Goal: Task Accomplishment & Management: Manage account settings

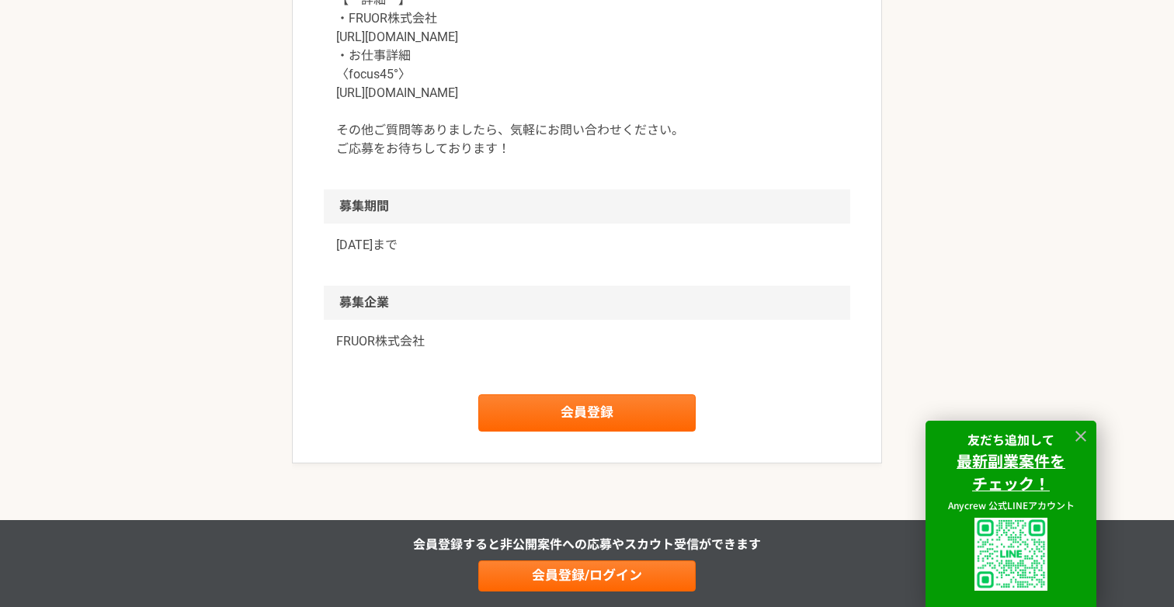
scroll to position [1793, 0]
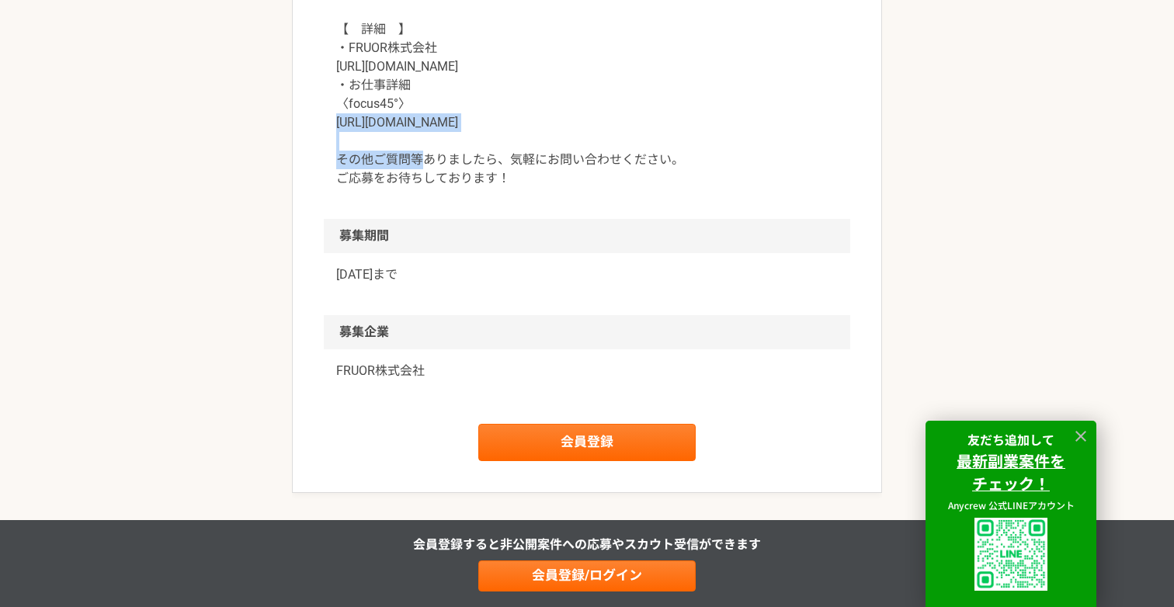
drag, startPoint x: 326, startPoint y: 109, endPoint x: 490, endPoint y: 118, distance: 164.0
click at [490, 118] on div "【　契約金額　】 成果に応じたインセンティブ 例：理論年収400万円で入社決定の場合 紹介費用（30%）＝1,200,000円 エージェントインセンティブ（5…" at bounding box center [587, 1] width 526 height 435
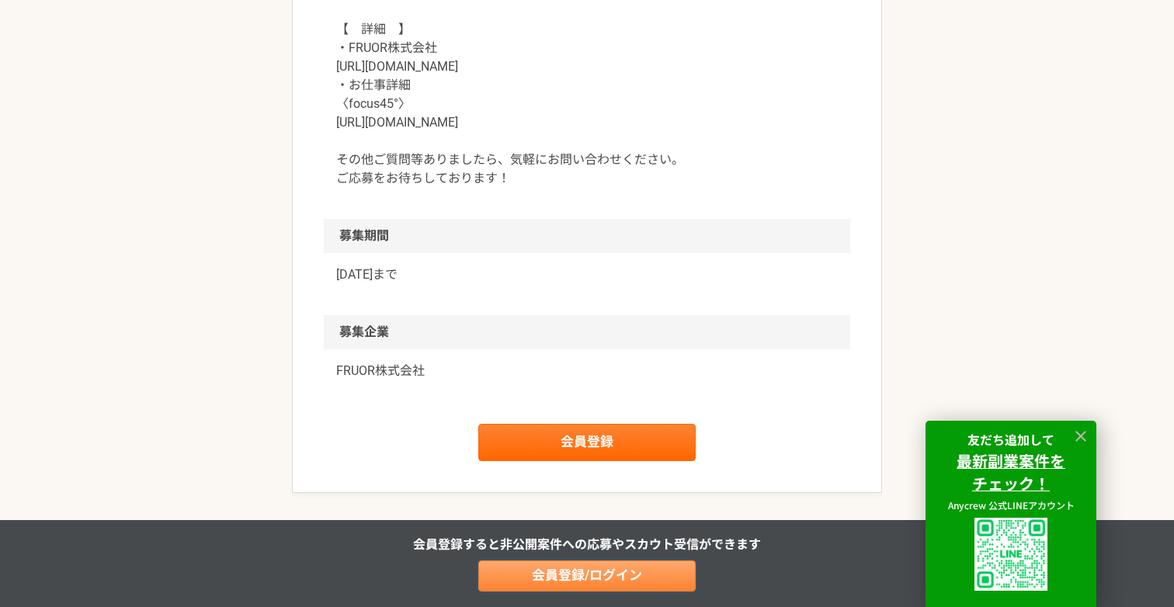
click at [605, 578] on link "会員登録/ログイン" at bounding box center [586, 575] width 217 height 31
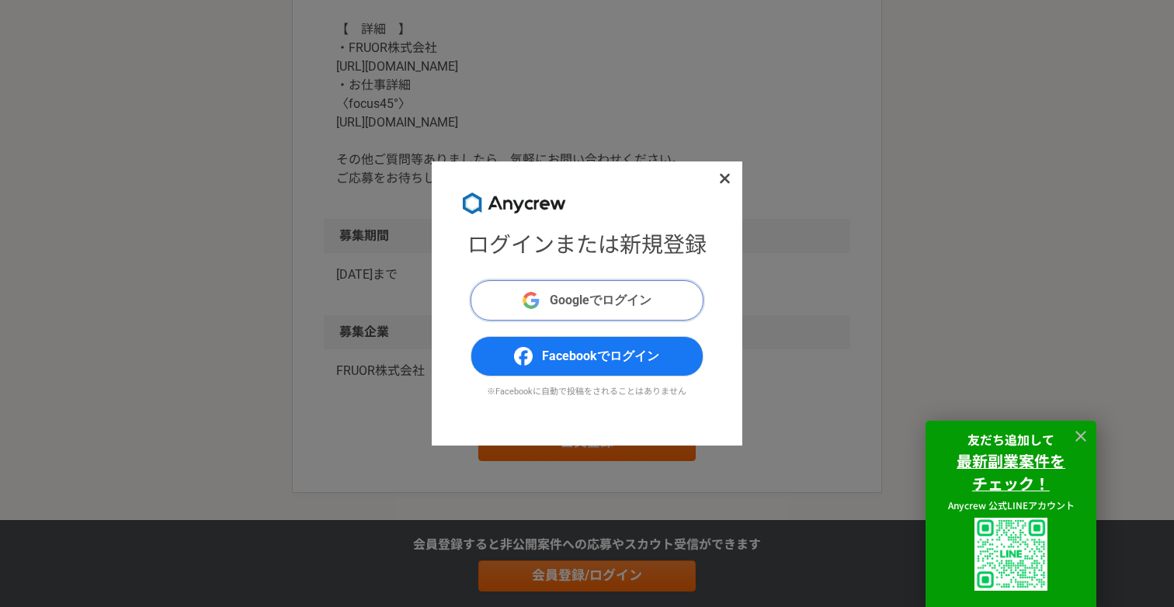
click at [581, 310] on button "Googleでログイン" at bounding box center [586, 300] width 233 height 40
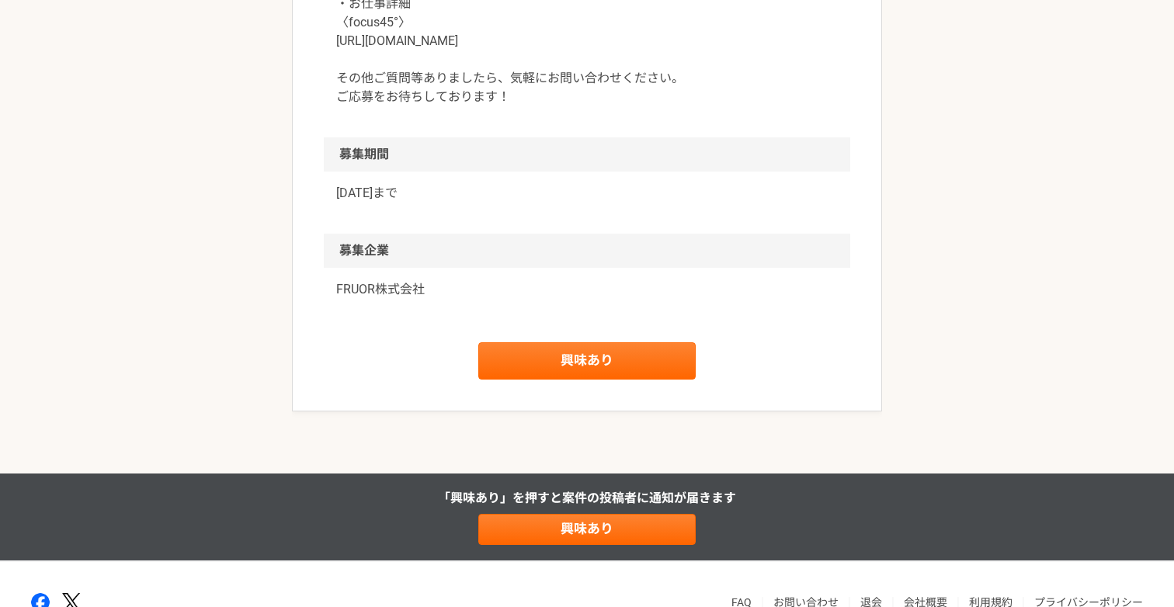
scroll to position [1857, 0]
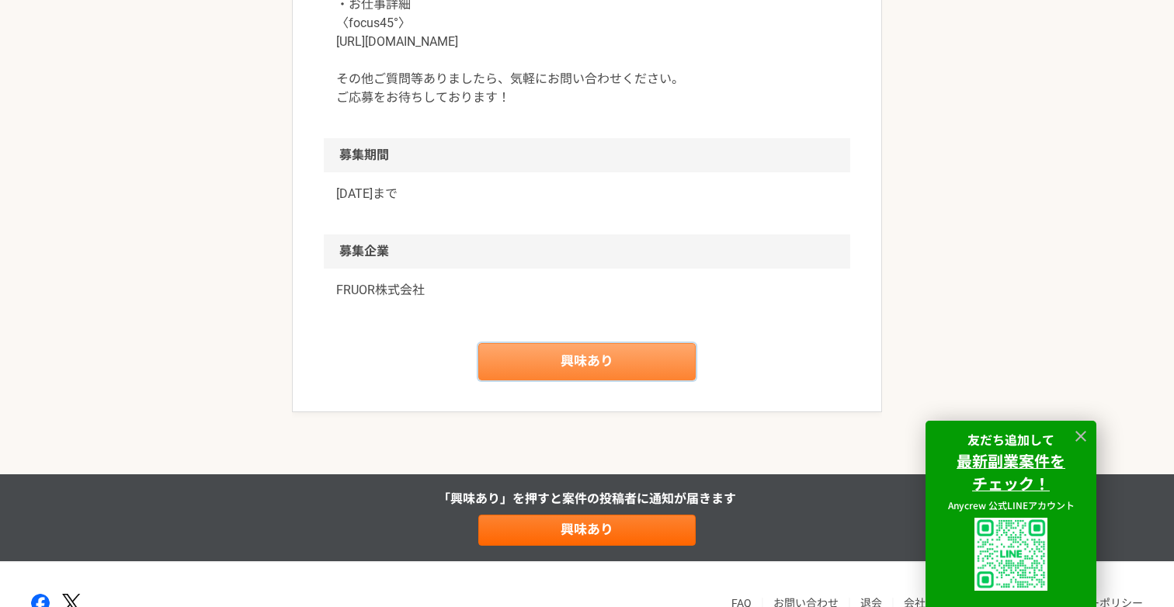
click at [632, 354] on link "興味あり" at bounding box center [586, 361] width 217 height 37
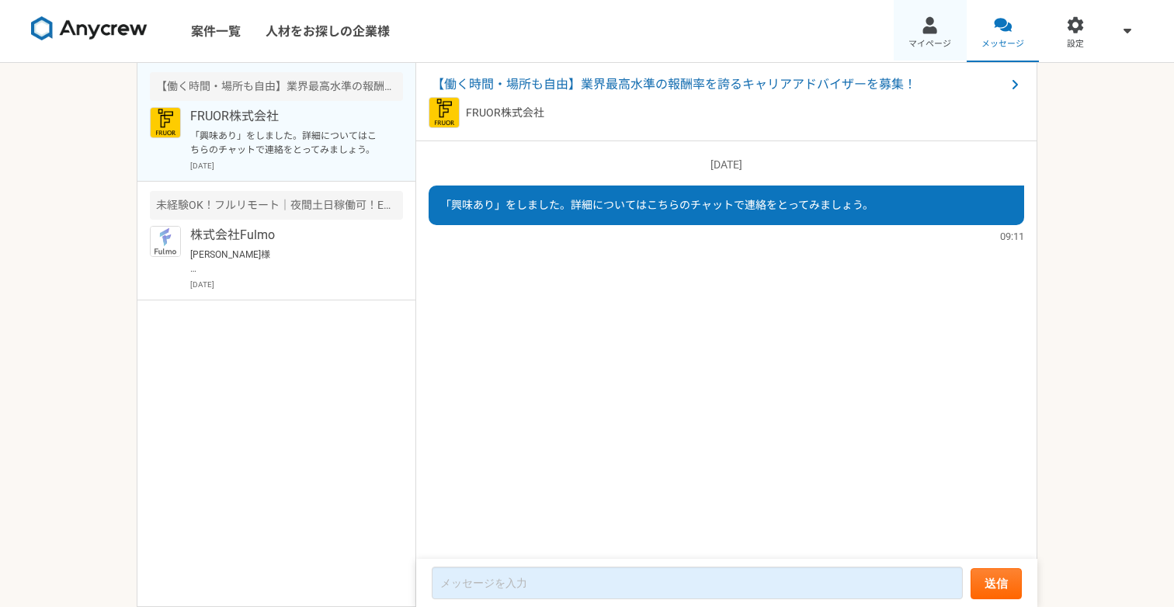
click at [917, 38] on span "マイページ" at bounding box center [929, 44] width 43 height 12
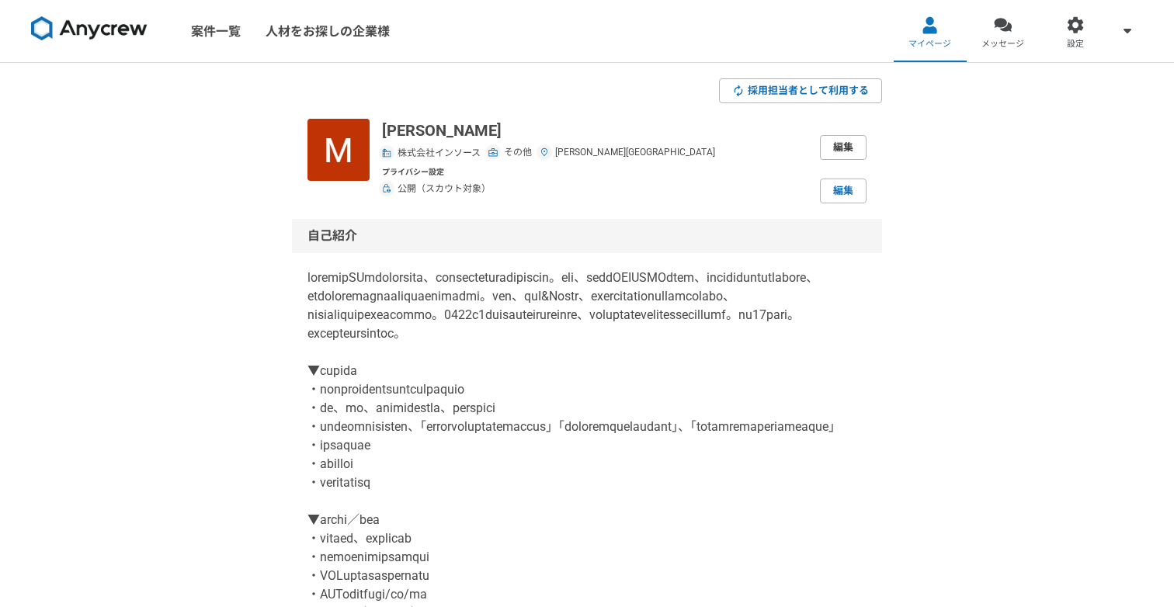
click at [845, 146] on link "編集" at bounding box center [843, 147] width 47 height 25
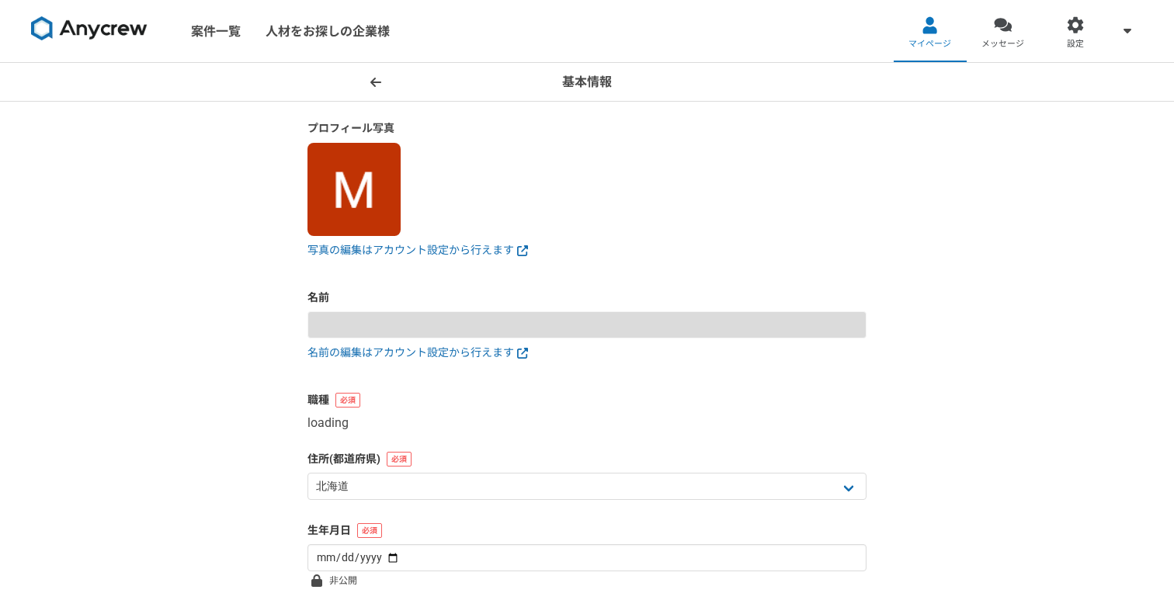
type input "[PERSON_NAME]"
select select "12"
type input "1994-10-19"
select select "8"
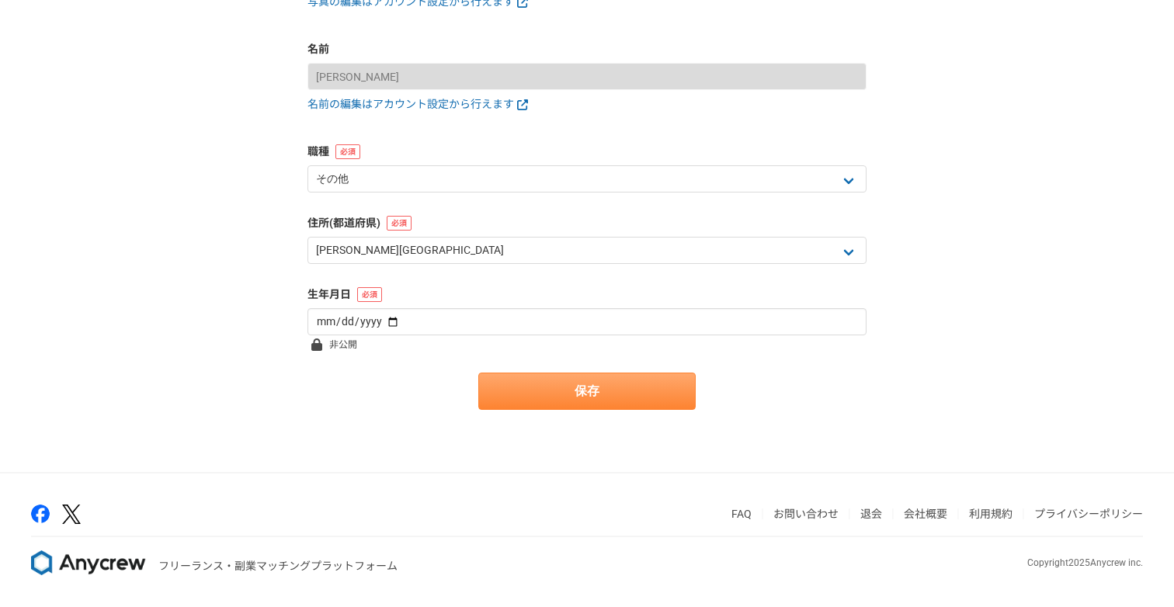
scroll to position [248, 0]
click at [546, 386] on button "保存" at bounding box center [586, 391] width 217 height 37
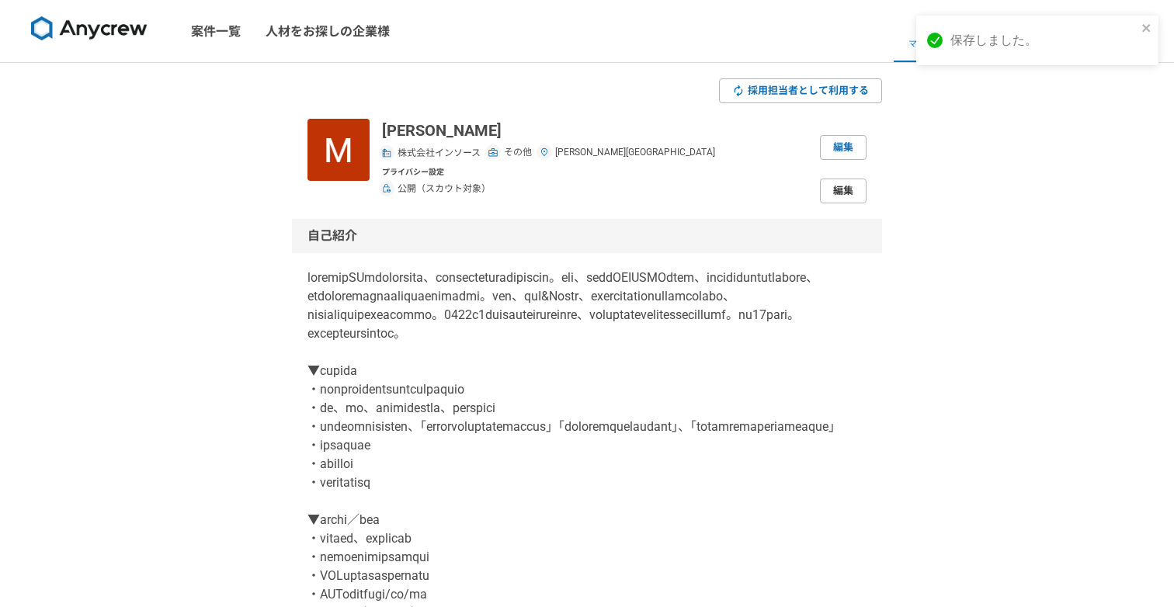
click at [827, 189] on link "編集" at bounding box center [843, 191] width 47 height 25
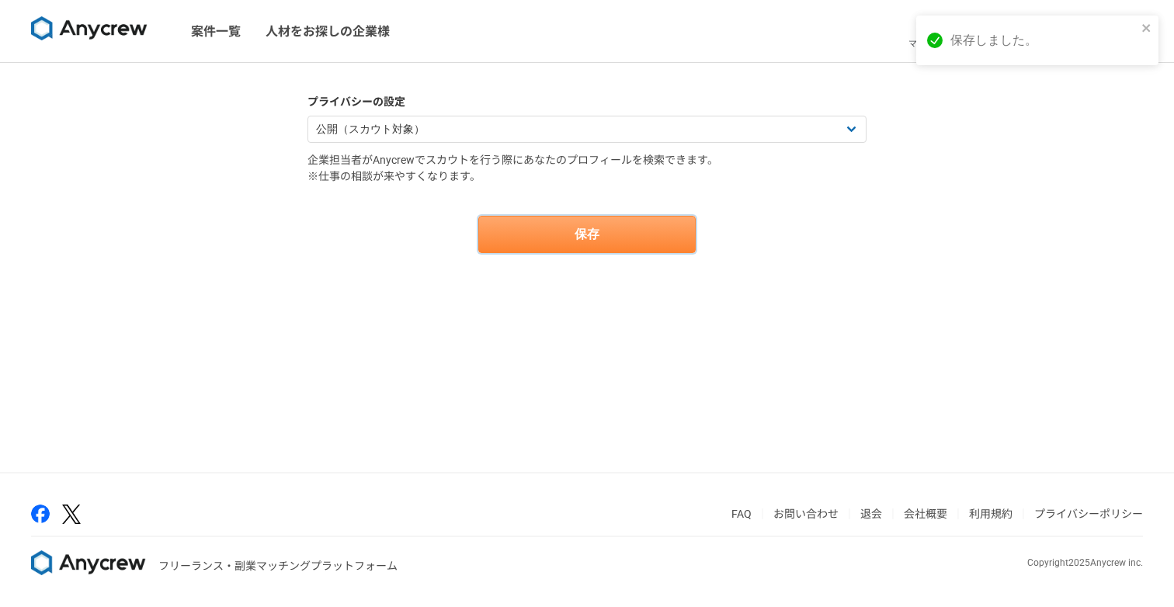
click at [564, 243] on button "保存" at bounding box center [586, 234] width 217 height 37
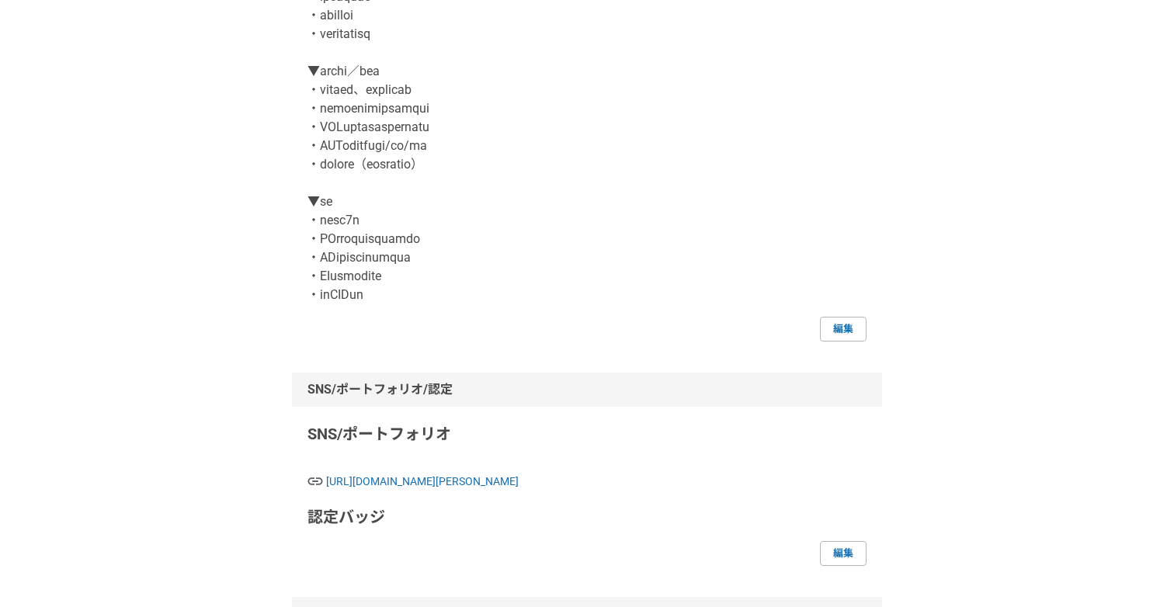
scroll to position [469, 0]
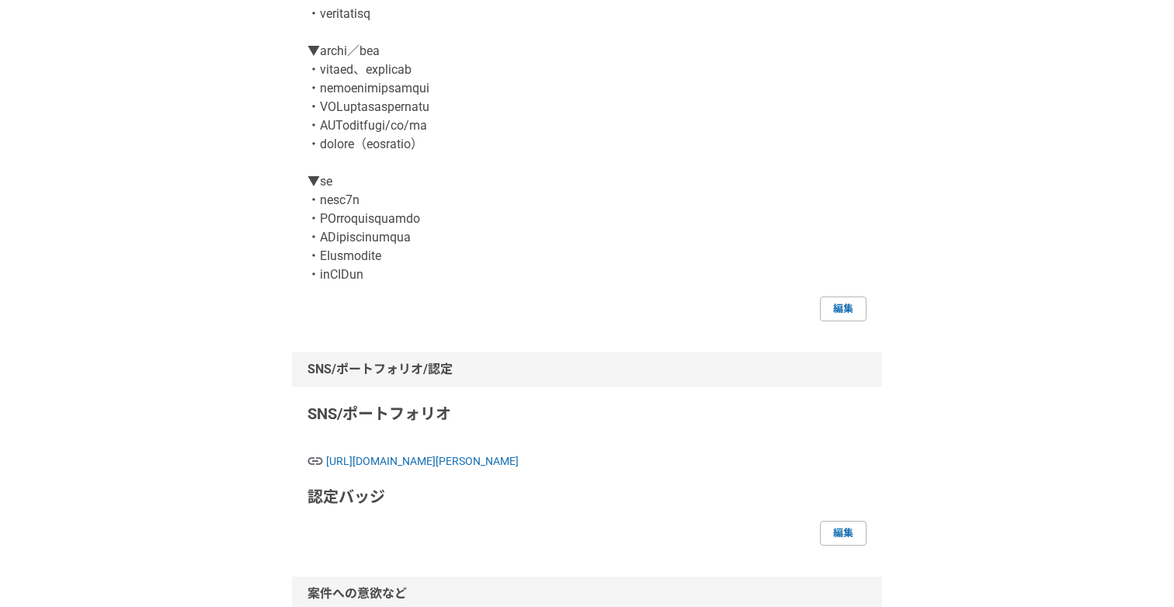
click at [819, 321] on div "編集" at bounding box center [586, 309] width 559 height 25
click at [841, 321] on link "編集" at bounding box center [843, 309] width 47 height 25
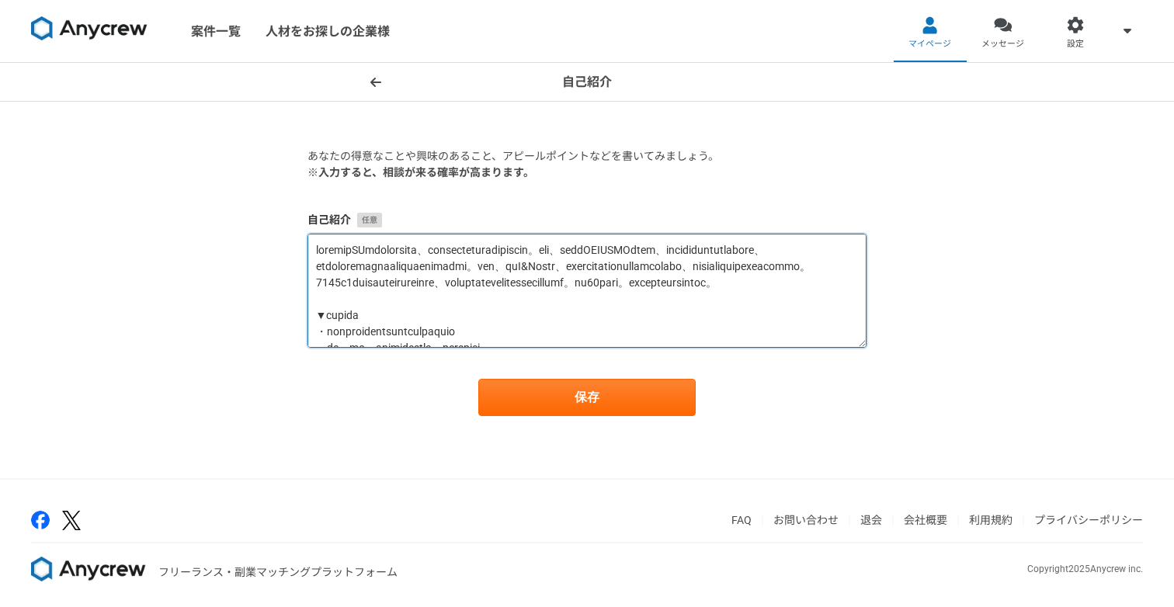
click at [563, 316] on textarea at bounding box center [586, 291] width 559 height 114
click at [403, 320] on textarea at bounding box center [586, 291] width 559 height 114
click at [408, 318] on textarea at bounding box center [586, 291] width 559 height 114
click at [603, 315] on textarea at bounding box center [586, 291] width 559 height 114
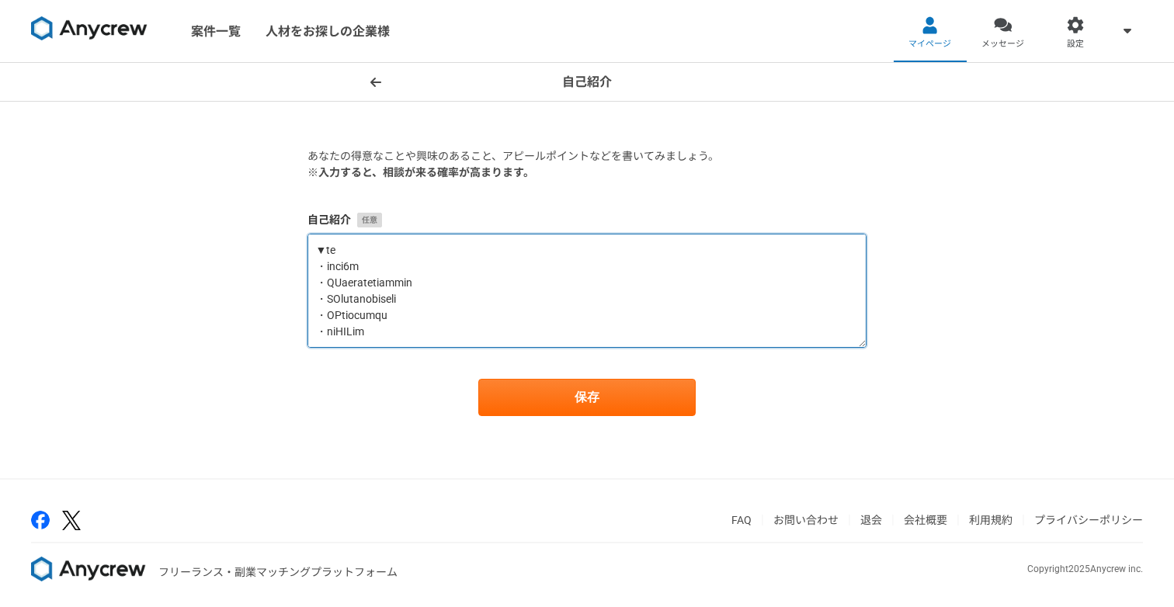
click at [491, 333] on textarea at bounding box center [586, 291] width 559 height 114
click at [408, 341] on textarea at bounding box center [586, 291] width 559 height 114
click at [369, 334] on textarea at bounding box center [586, 291] width 559 height 114
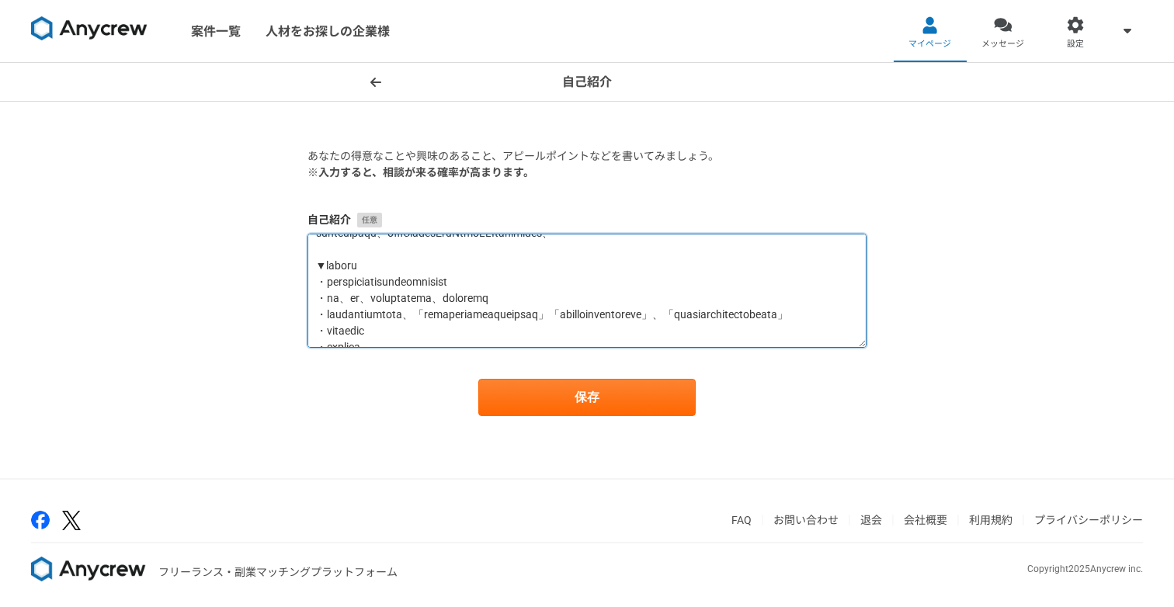
scroll to position [30, 0]
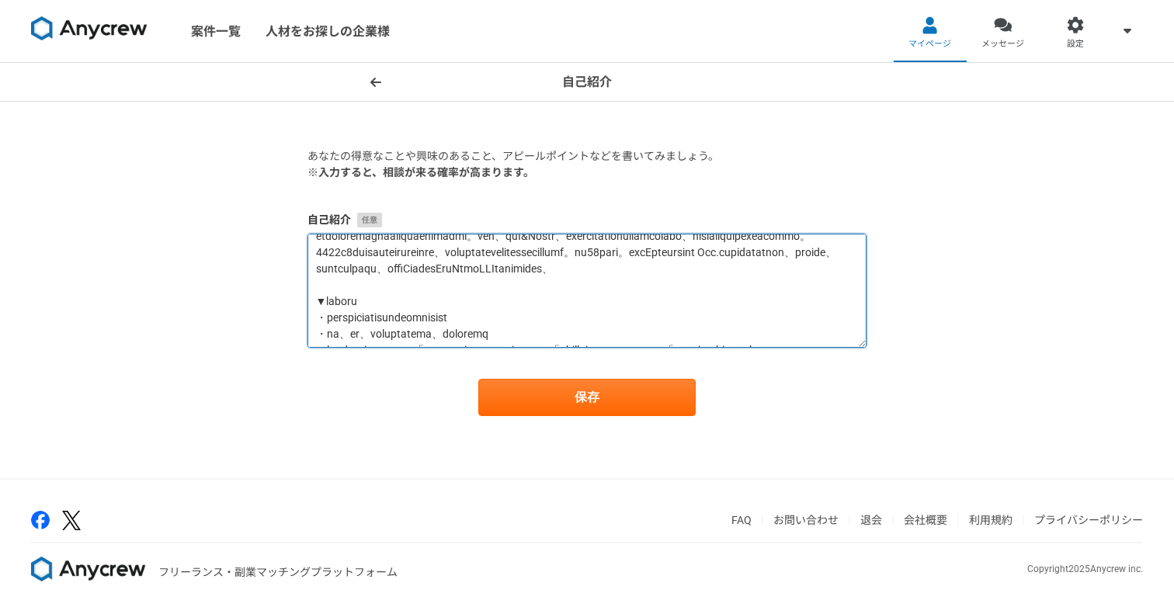
click at [525, 301] on textarea at bounding box center [586, 291] width 559 height 114
type textarea "新卒で株式会社APパートナーズに入社し、家電量販店のキャリア携帯の販売促進を担当。その後、株式会社COMPASSへ入社し、教材開発チームのデータ入力やチェック…"
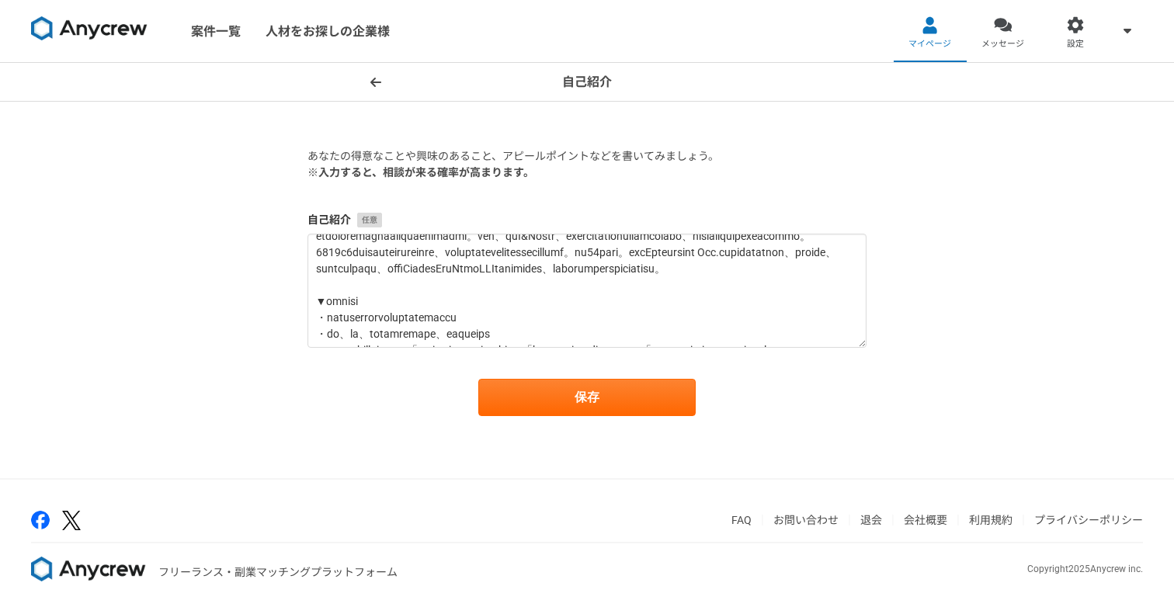
click at [539, 418] on main "あなたの得意なことや興味のあること、アピールポイントなどを書いてみましょう。 ※入力すると、相談が来る確率が高まります。 自己紹介 保存" at bounding box center [587, 290] width 590 height 376
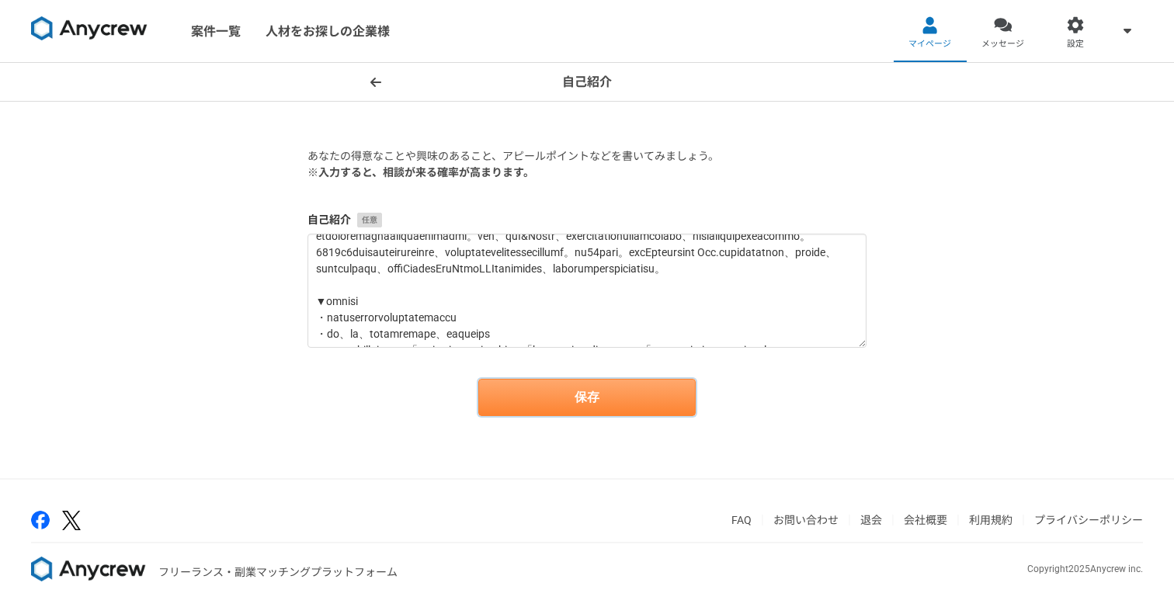
click at [557, 408] on button "保存" at bounding box center [586, 397] width 217 height 37
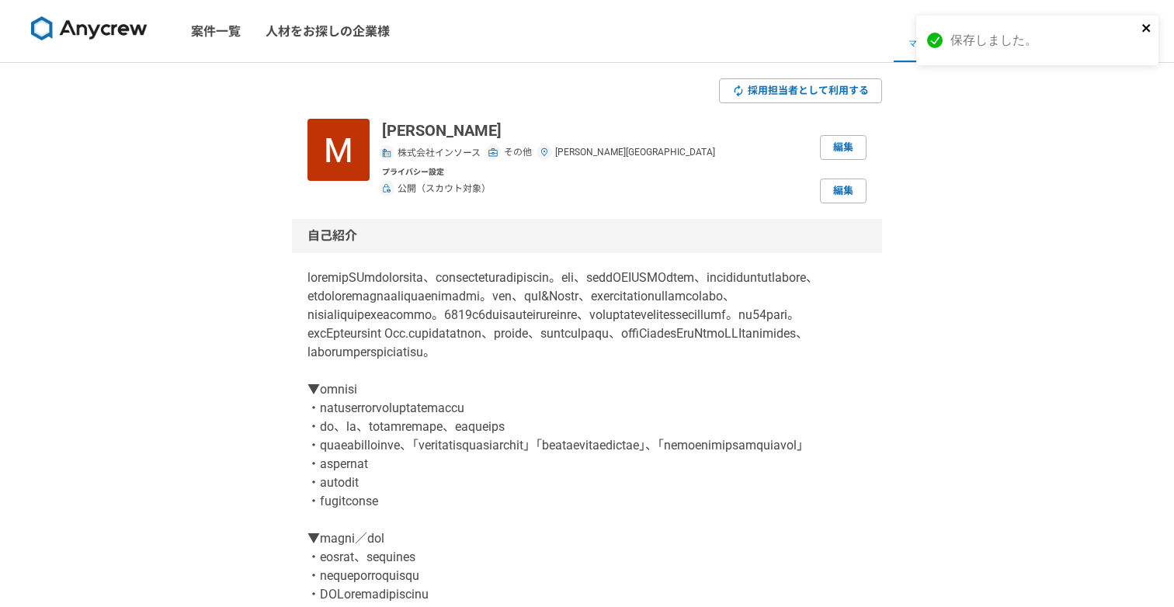
click at [1150, 29] on icon "close" at bounding box center [1146, 28] width 11 height 12
click at [1070, 29] on div at bounding box center [1076, 25] width 18 height 18
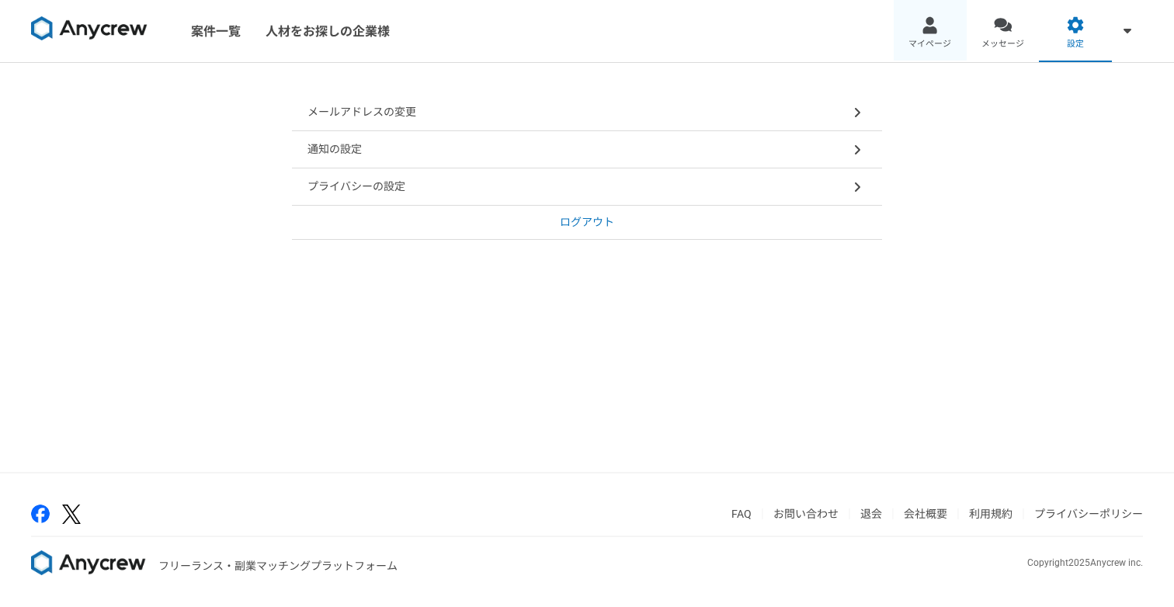
click at [921, 29] on div at bounding box center [930, 25] width 18 height 18
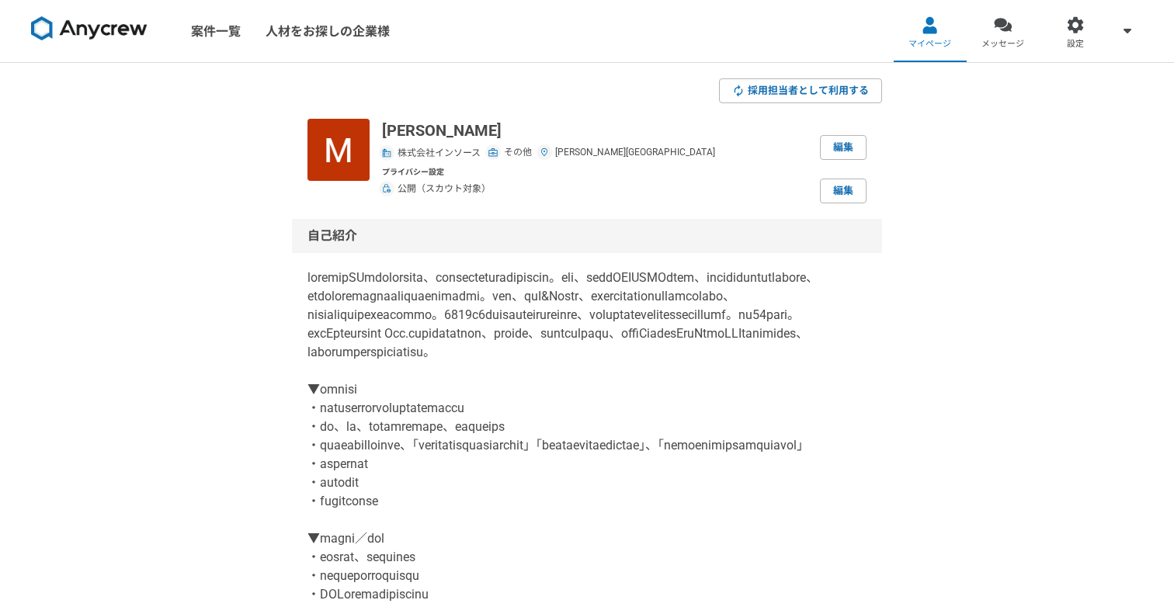
click at [387, 154] on img at bounding box center [386, 152] width 9 height 9
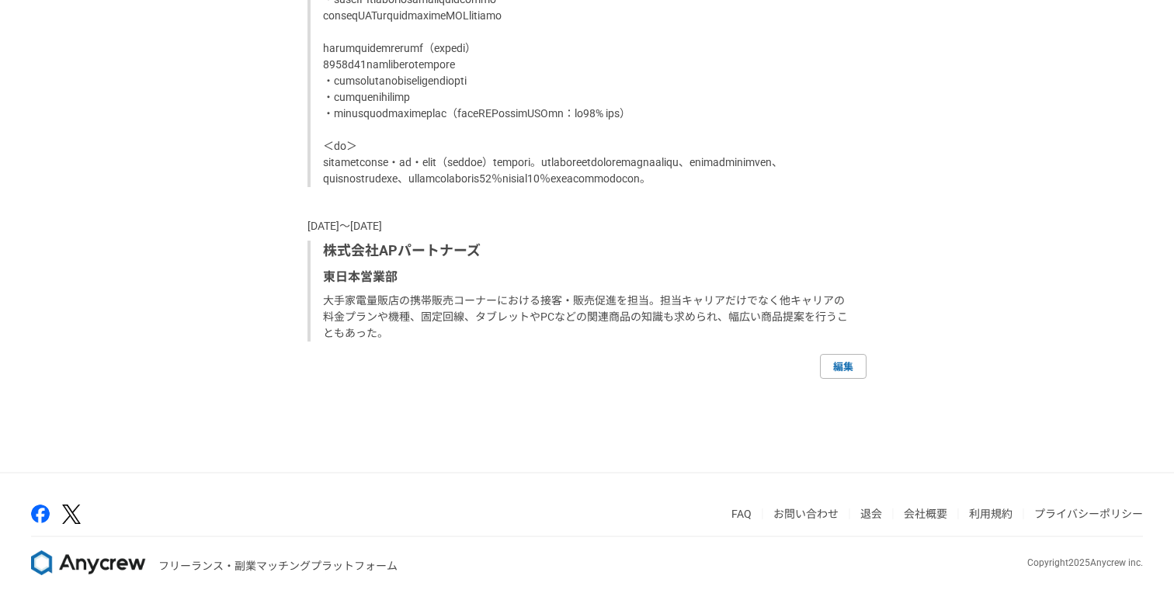
scroll to position [2647, 0]
click at [848, 374] on link "編集" at bounding box center [843, 366] width 47 height 25
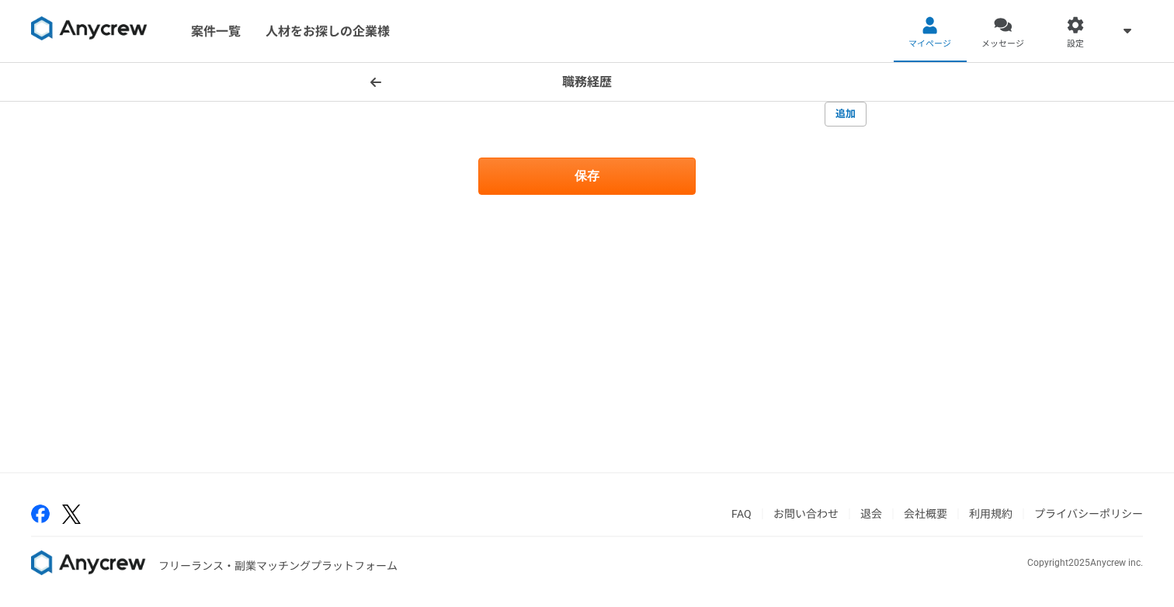
select select "2024"
select select "2020"
select select "2024"
select select "2020"
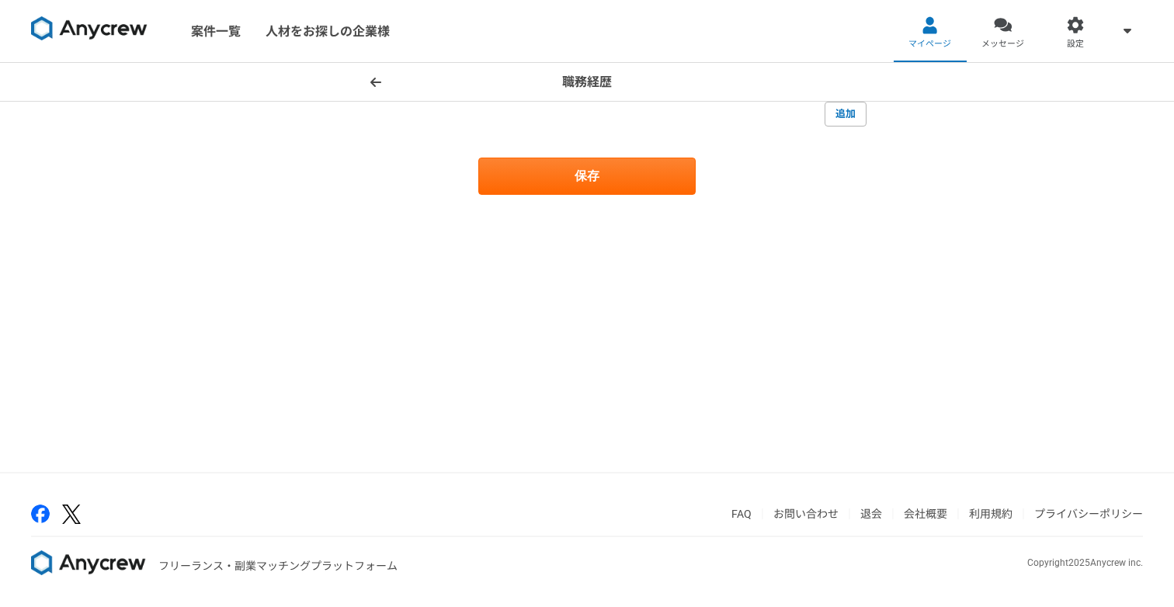
select select "2020"
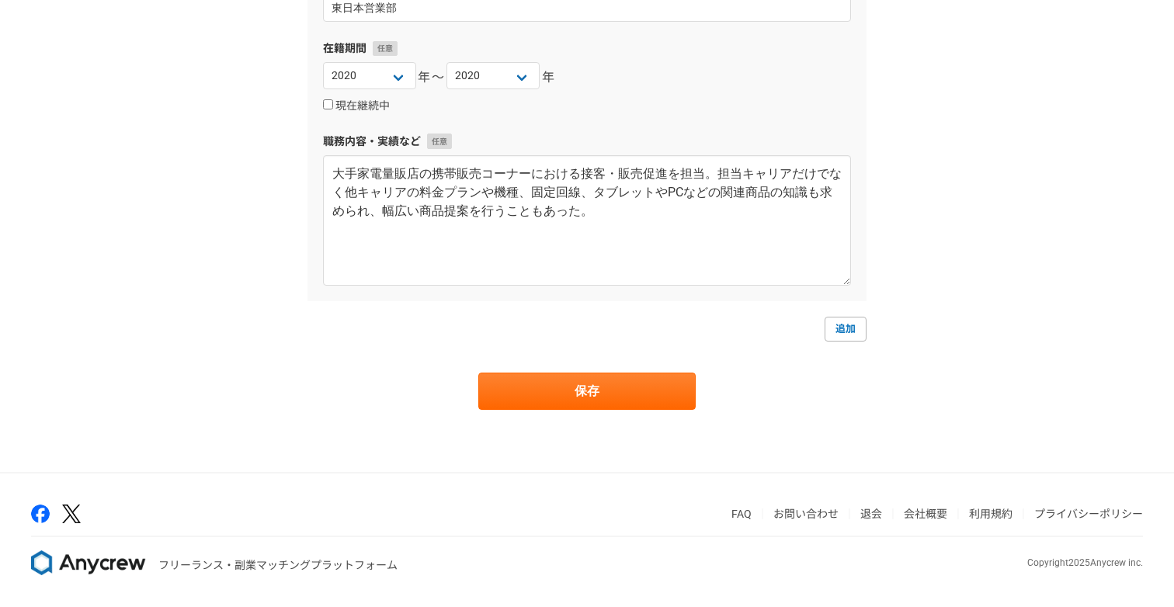
scroll to position [1185, 0]
click at [837, 335] on link "追加" at bounding box center [845, 329] width 42 height 25
select select
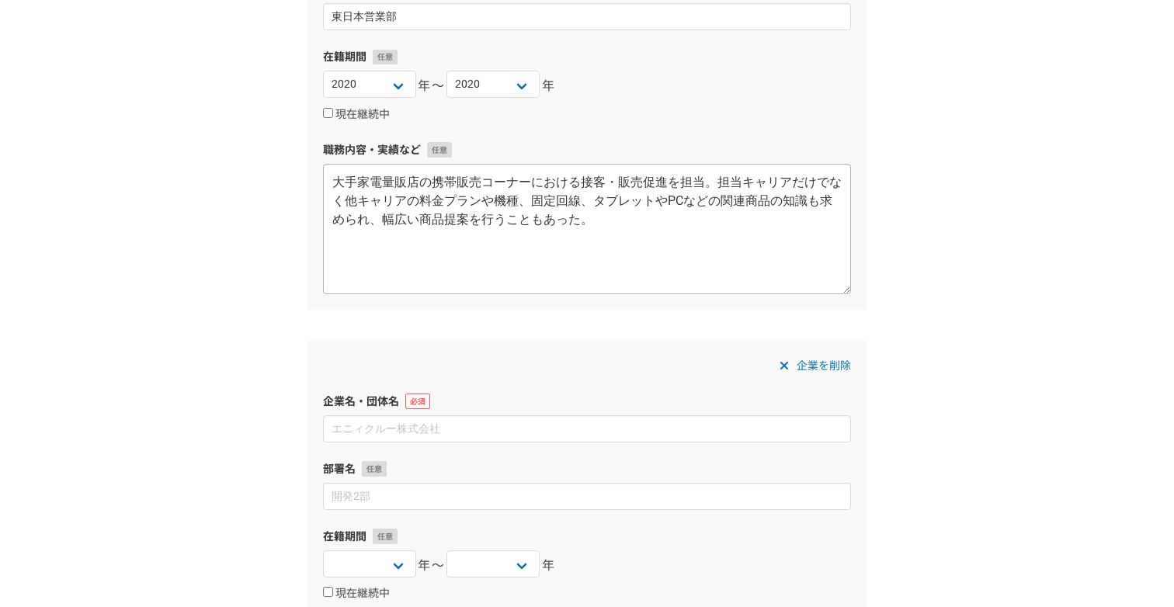
scroll to position [1389, 0]
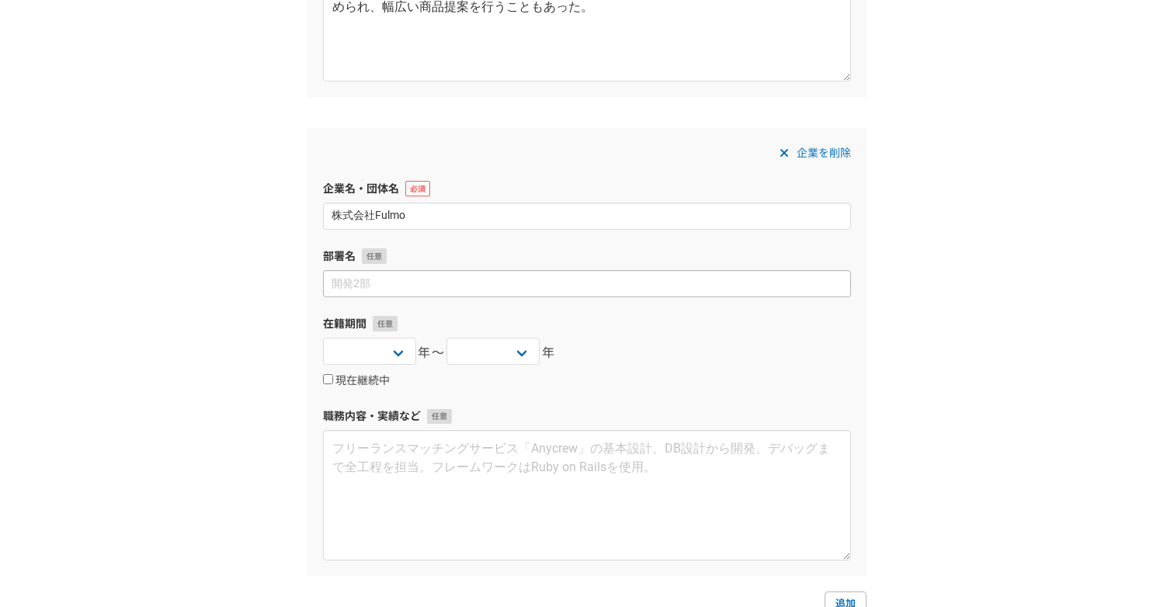
type input "株式会社Fulmo"
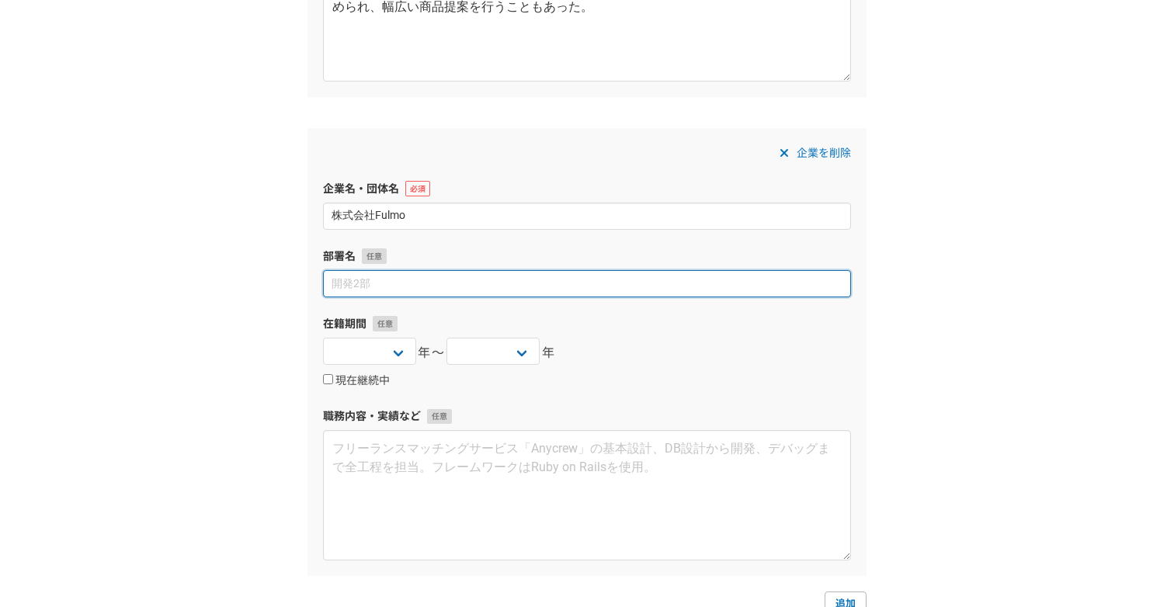
click at [443, 284] on input at bounding box center [587, 283] width 528 height 27
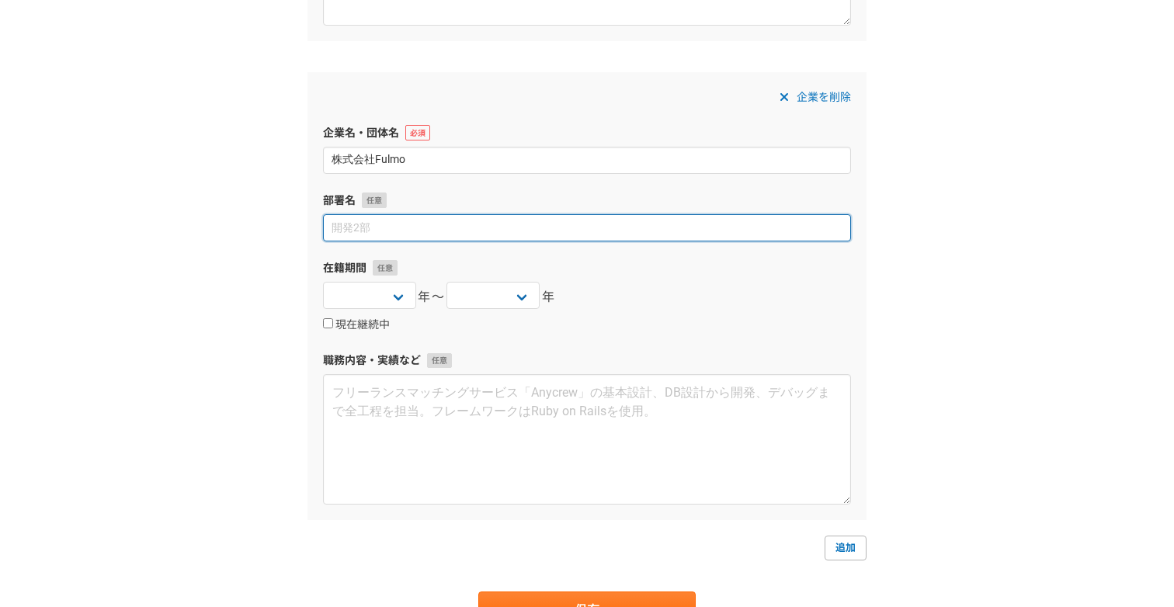
scroll to position [1455, 0]
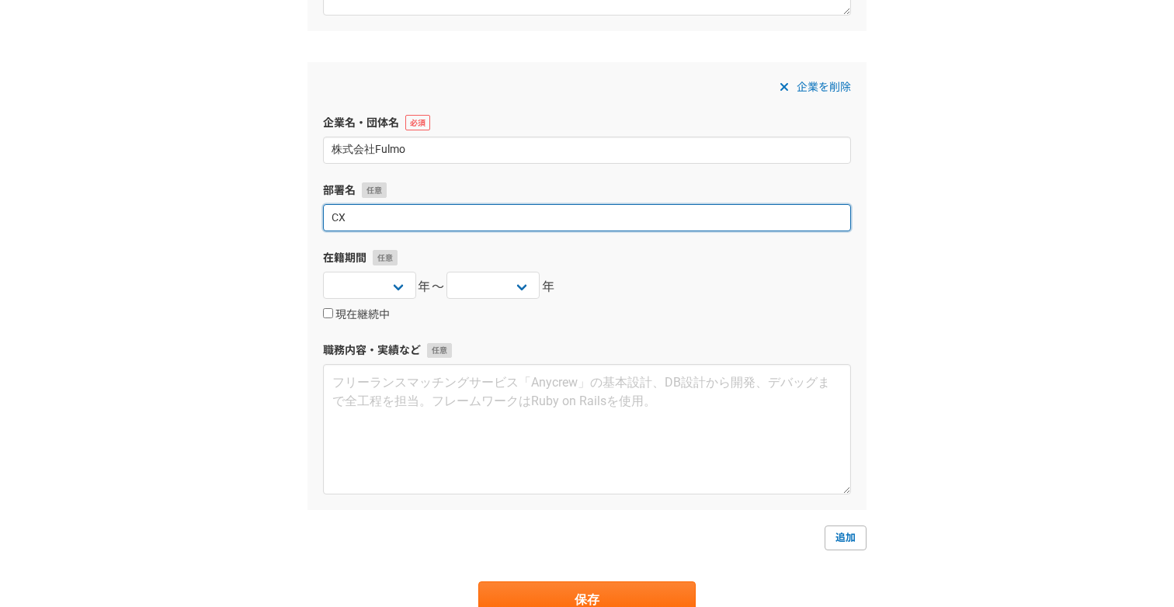
type input "C"
type input "BizOps"
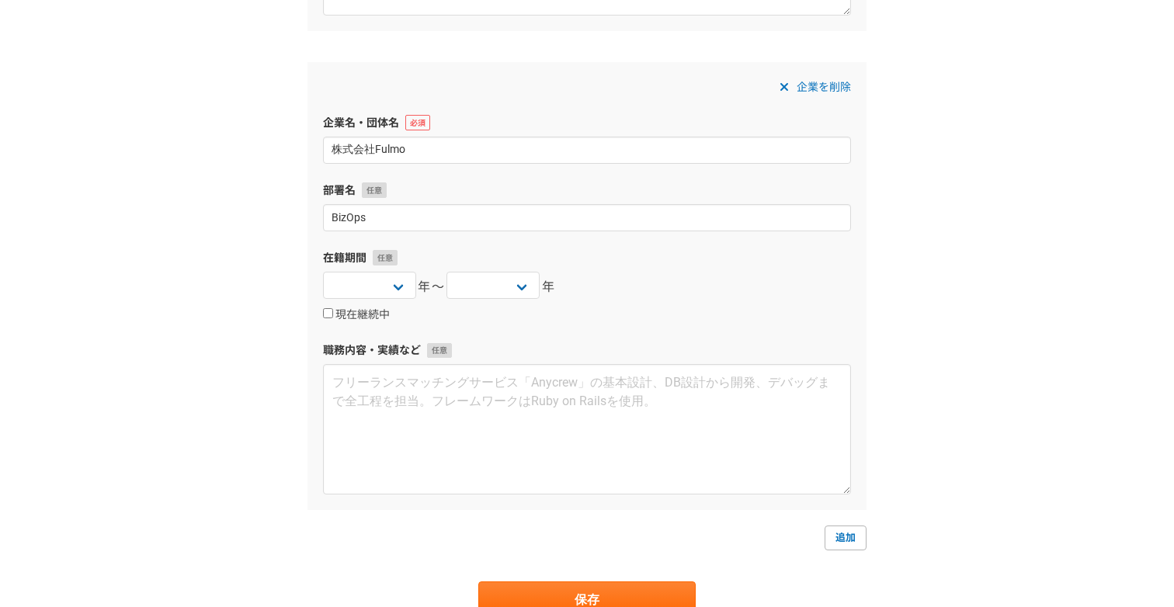
select select "2025"
click at [363, 312] on label "現在継続中" at bounding box center [356, 315] width 67 height 14
click at [333, 312] on input "現在継続中" at bounding box center [328, 313] width 10 height 10
checkbox input "true"
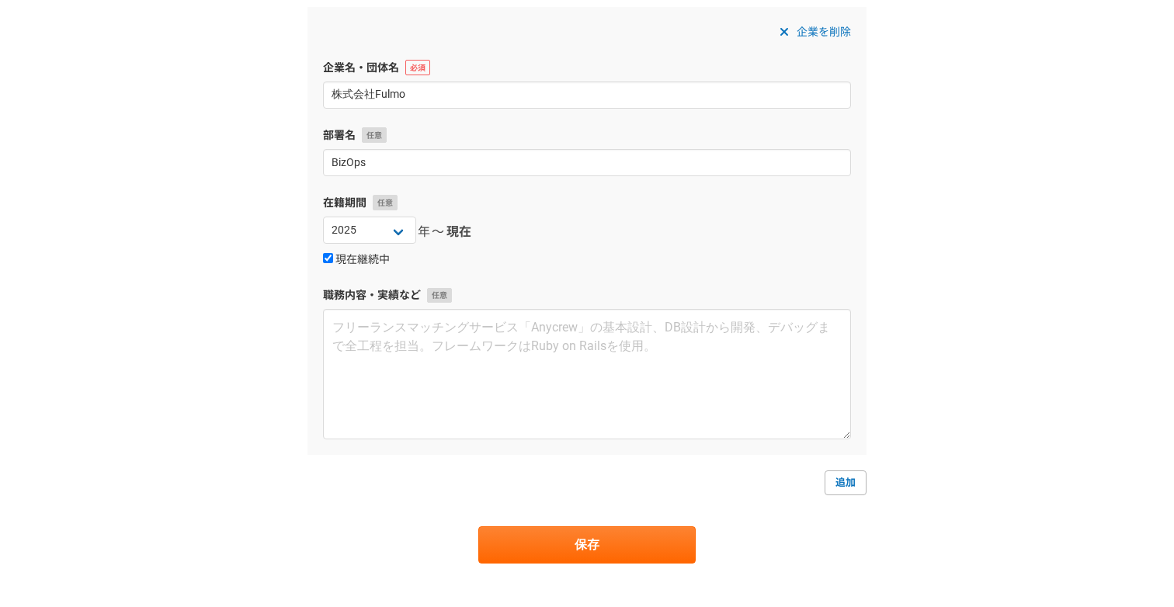
scroll to position [1513, 0]
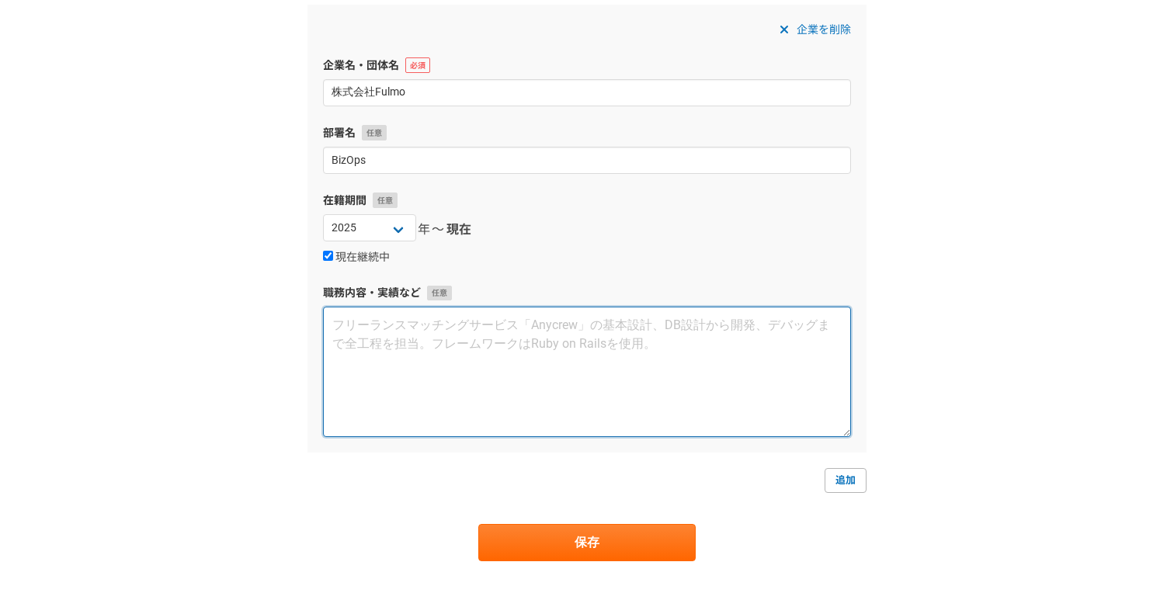
click at [397, 359] on textarea at bounding box center [587, 372] width 528 height 130
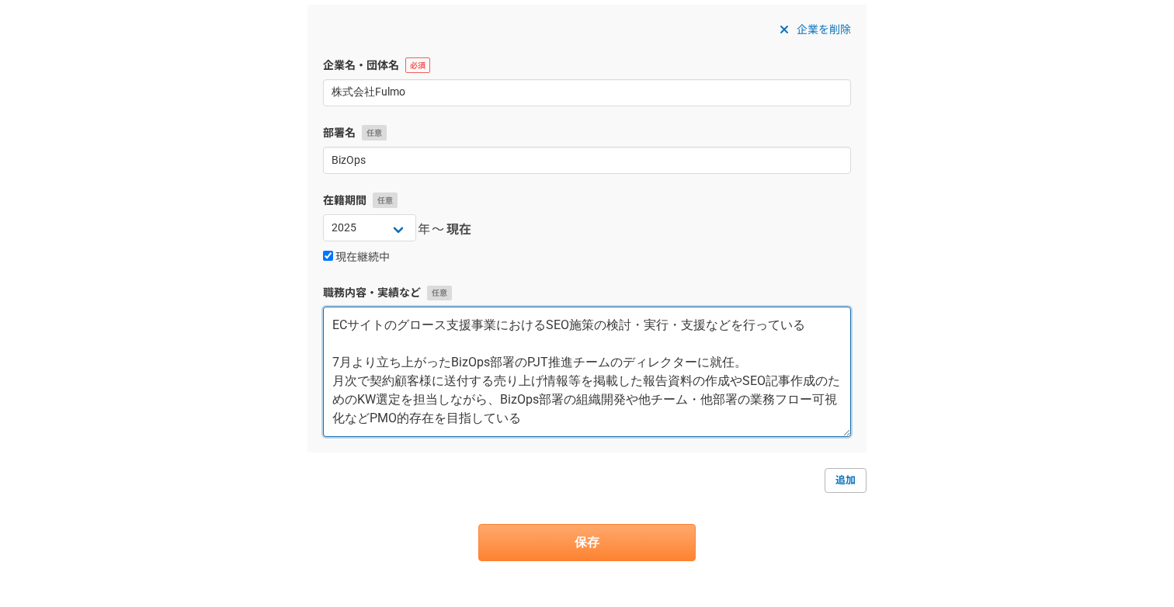
type textarea "ECサイトのグロース支援事業におけるSEO施策の検討・実行・支援などを行っている 7月より立ち上がったBizOps部署のPJT推進チームのディレクターに就任。…"
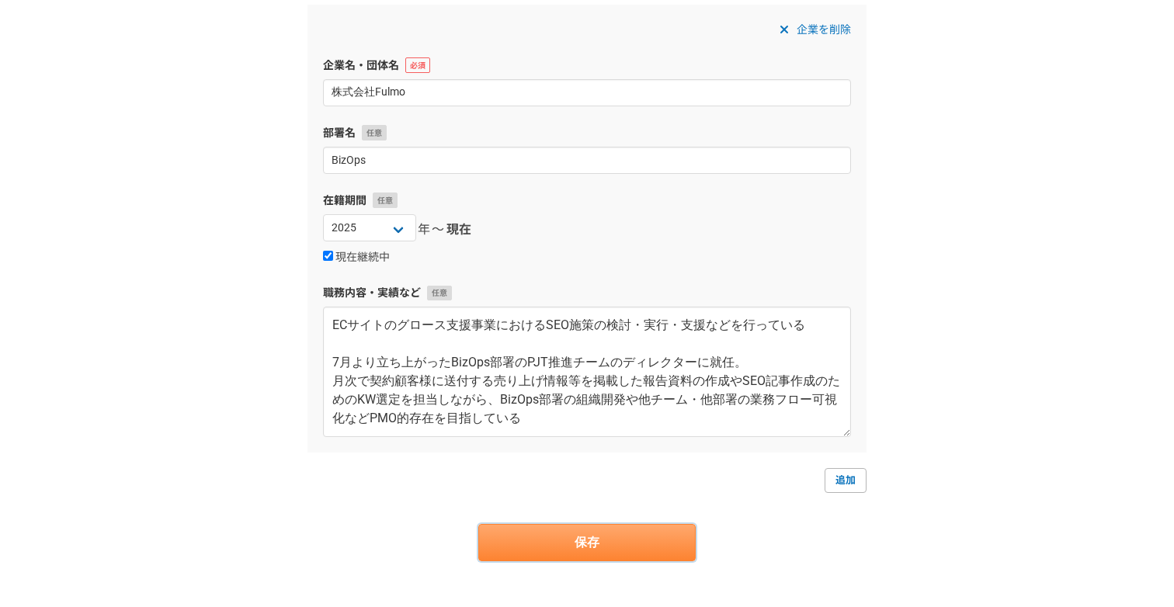
click at [570, 546] on button "保存" at bounding box center [586, 542] width 217 height 37
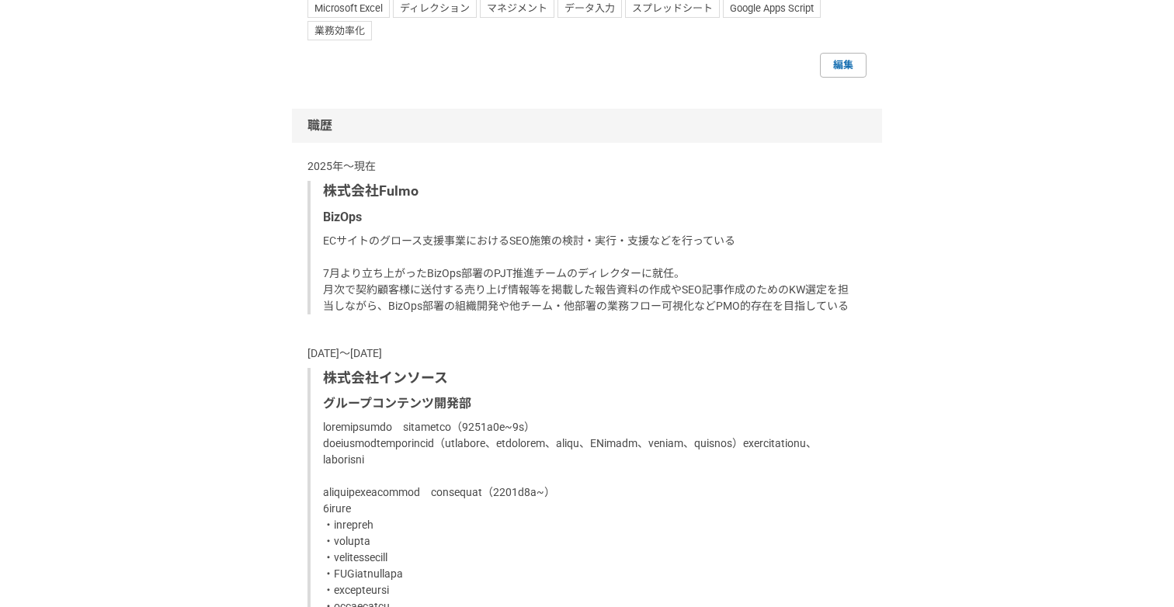
scroll to position [1438, 0]
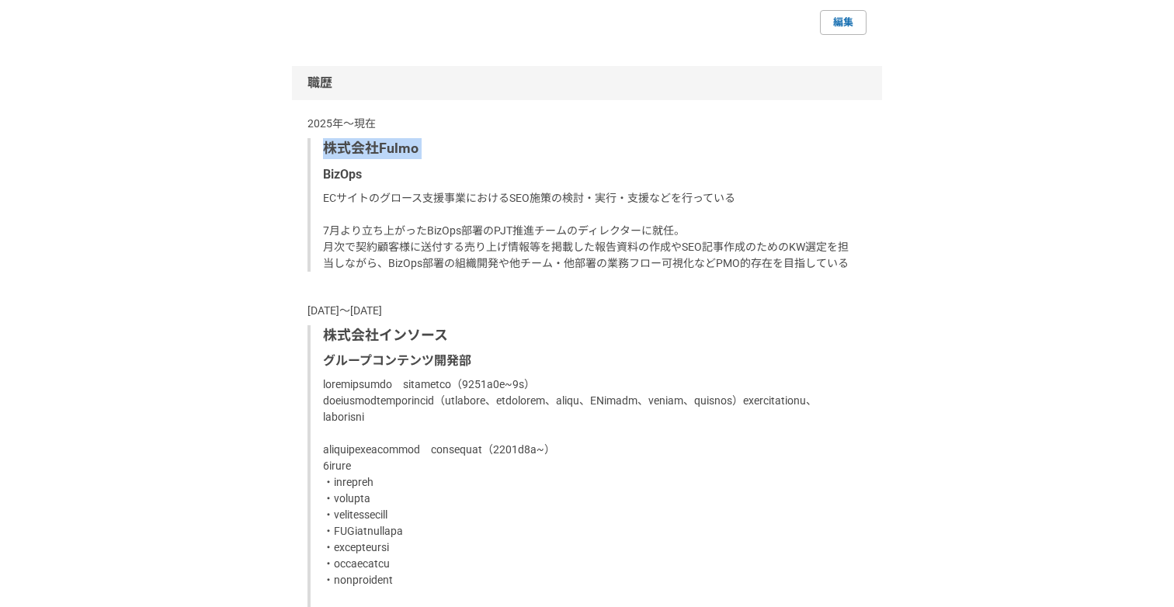
drag, startPoint x: 424, startPoint y: 202, endPoint x: 324, endPoint y: 193, distance: 100.5
click at [324, 193] on div "株式会社Fulmo BizOps ECサイトのグロース支援事業におけるSEO施策の検討・実行・支援などを行っている 7月より立ち上がったBizOps部署のPJ…" at bounding box center [586, 205] width 559 height 134
copy p "株式会社Fulmo"
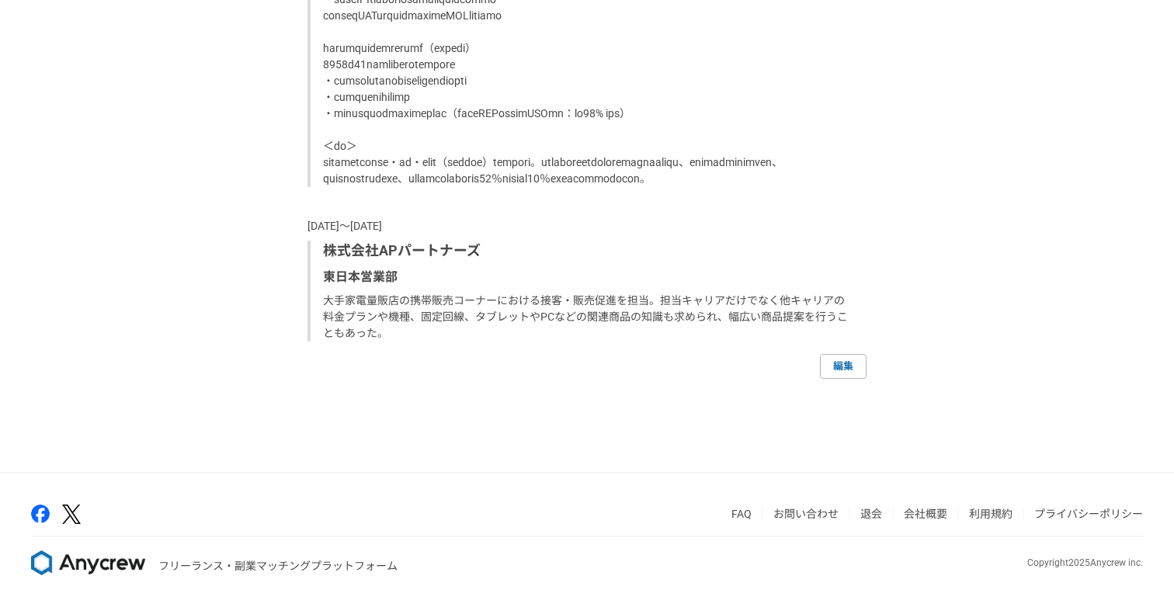
scroll to position [2833, 0]
click at [831, 365] on link "編集" at bounding box center [843, 366] width 47 height 25
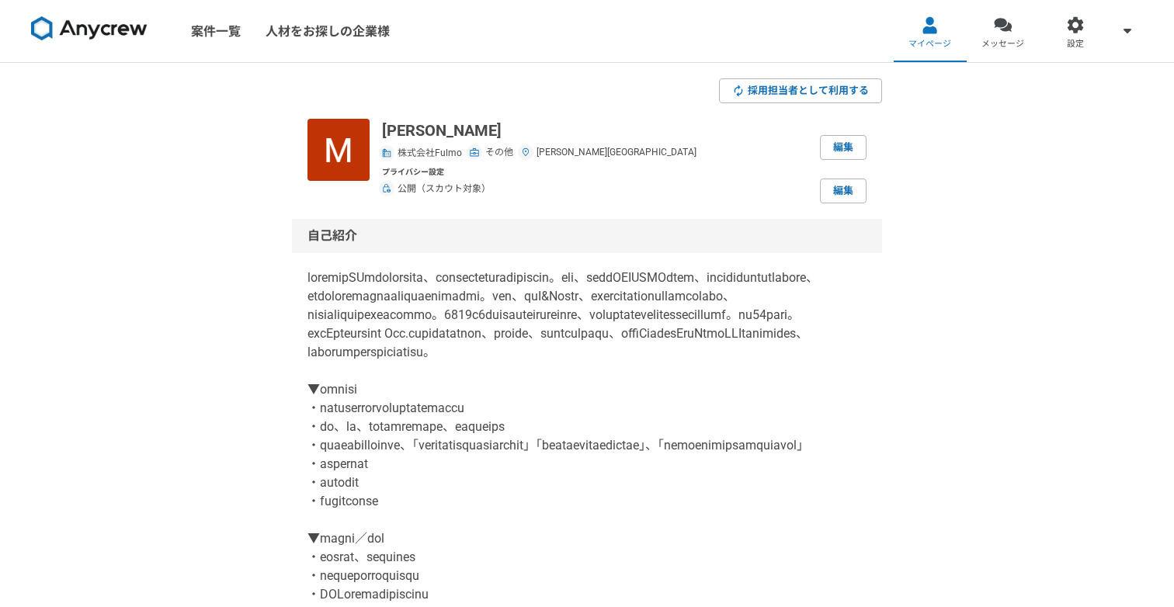
select select
select select "2024"
select select "2020"
select select "2024"
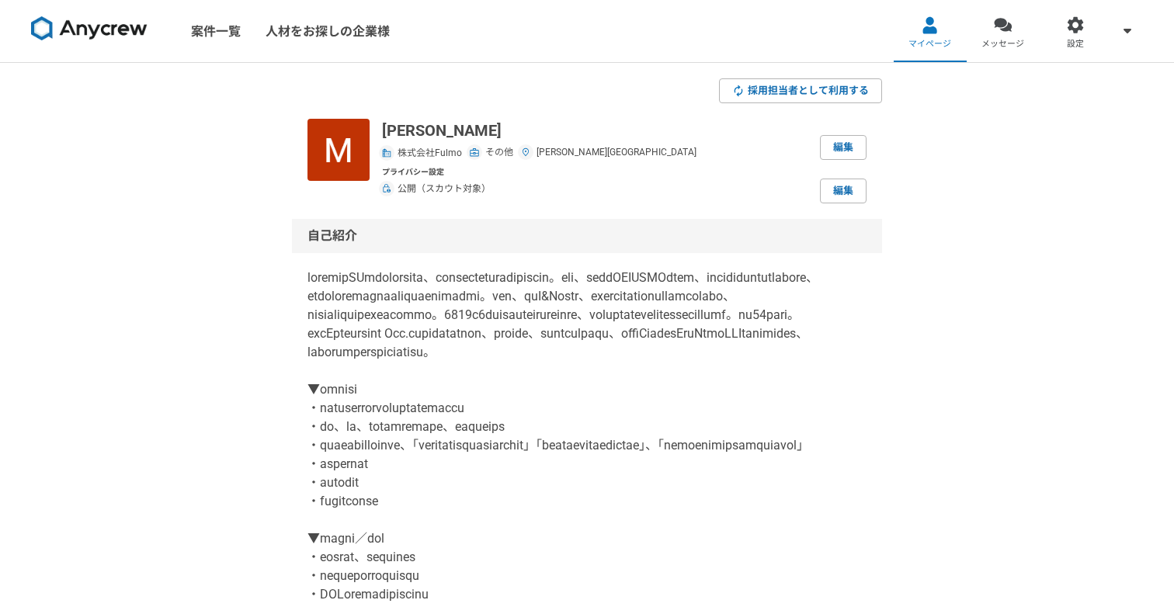
select select "2020"
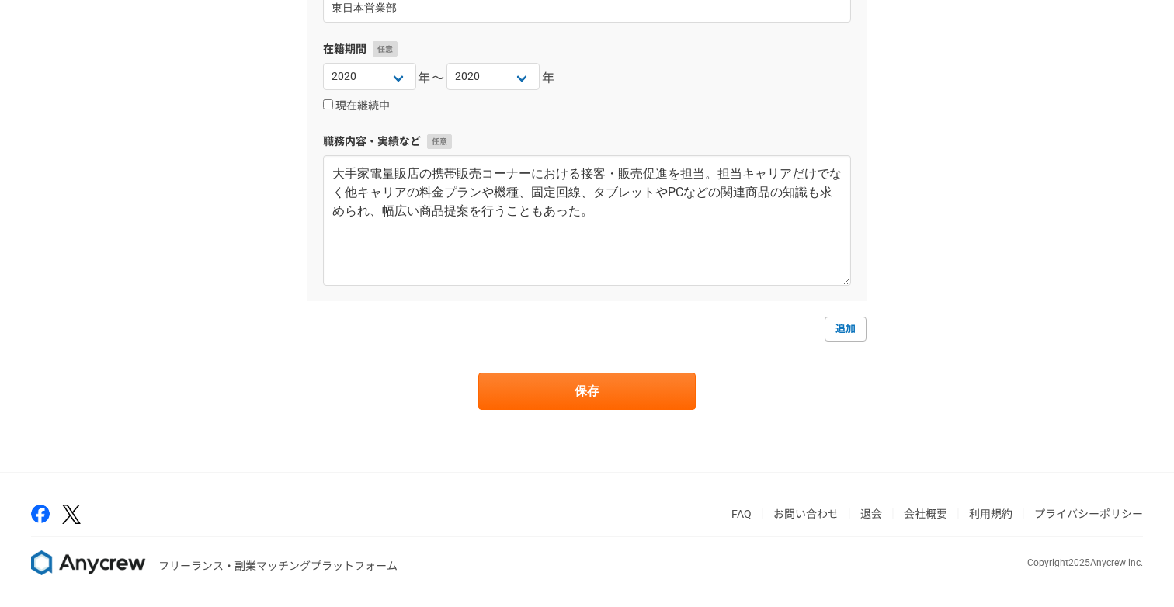
scroll to position [782, 0]
click at [838, 328] on link "追加" at bounding box center [845, 329] width 42 height 25
select select
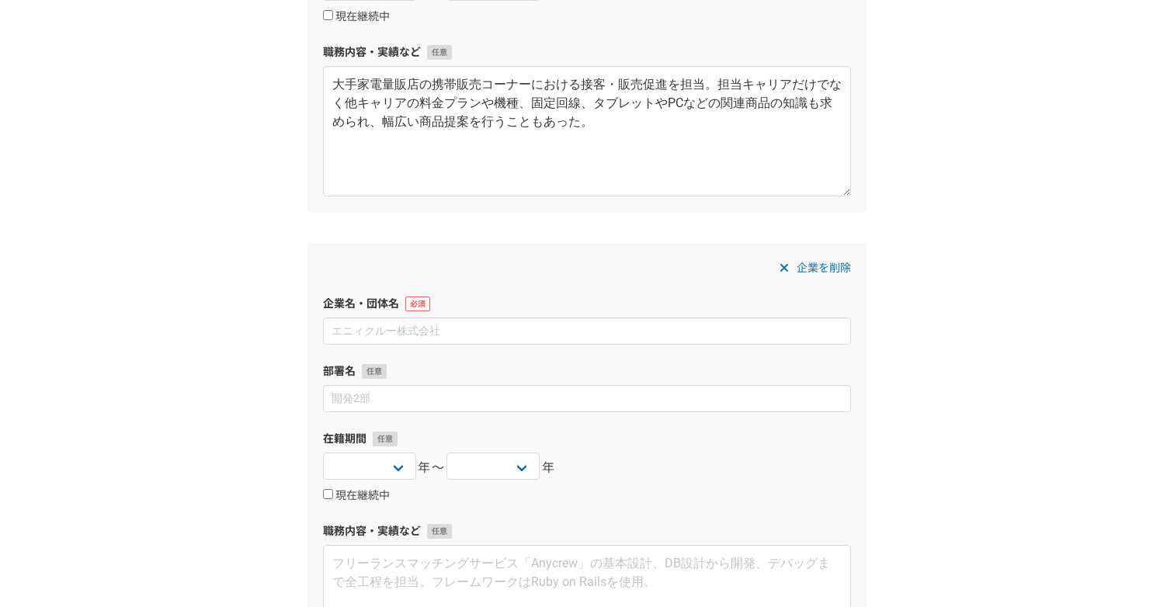
scroll to position [1755, 0]
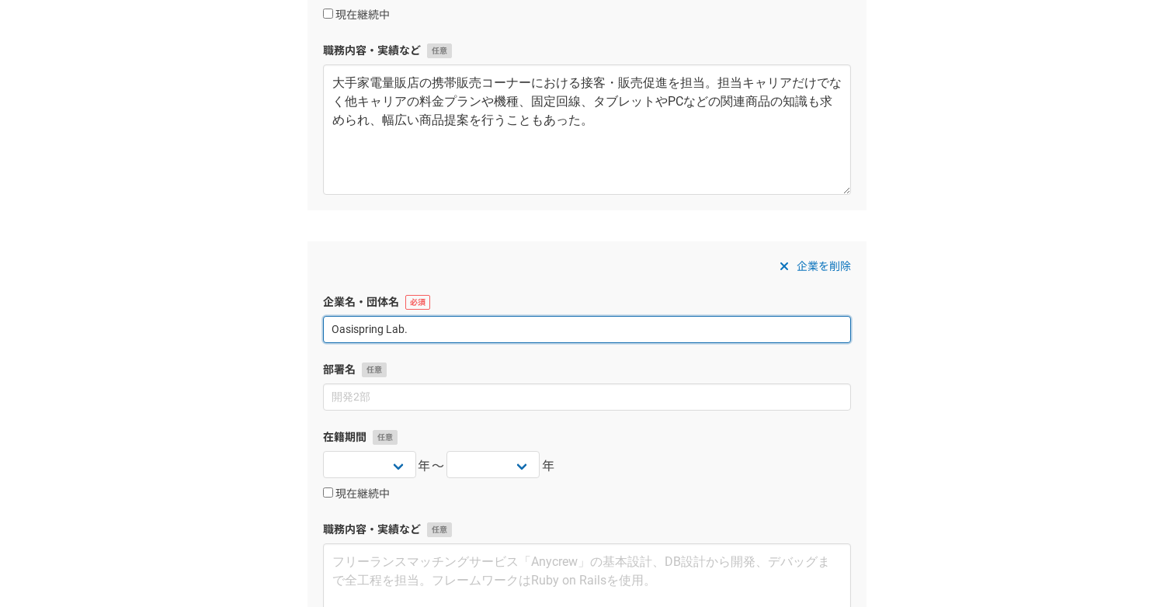
click at [452, 331] on input "Oasispring Lab." at bounding box center [587, 329] width 528 height 27
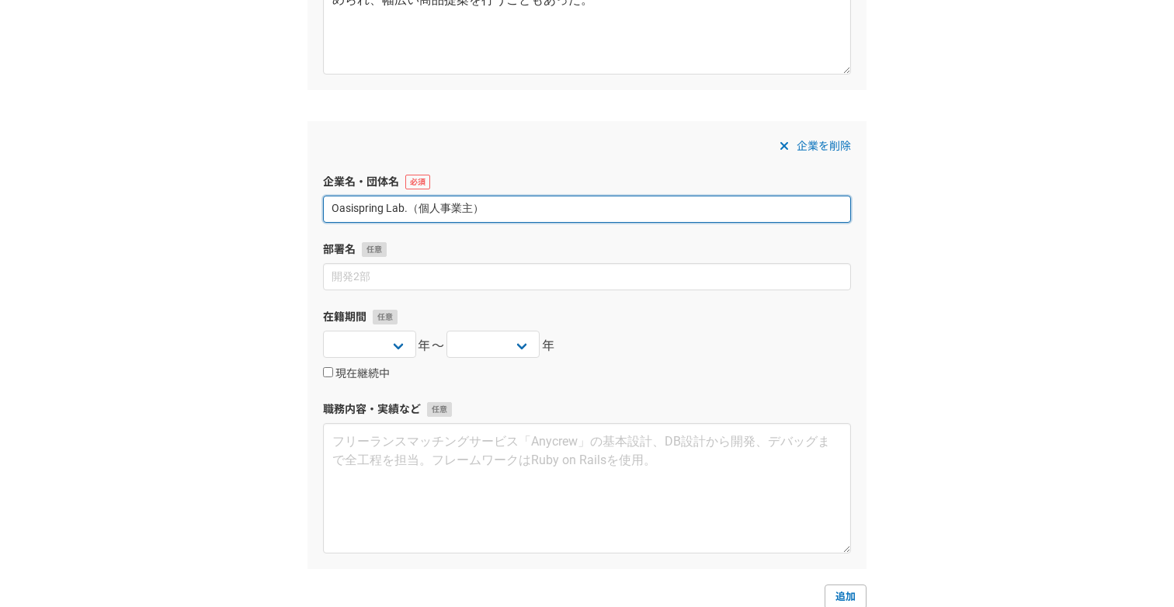
scroll to position [1928, 0]
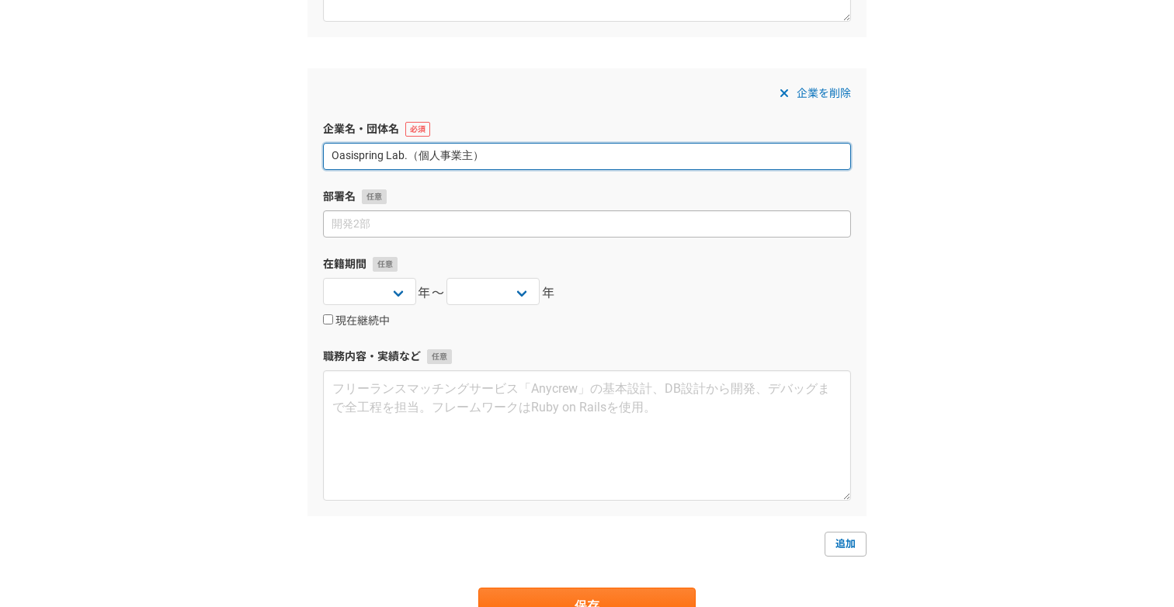
type input "Oasispring Lab.（個人事業主）"
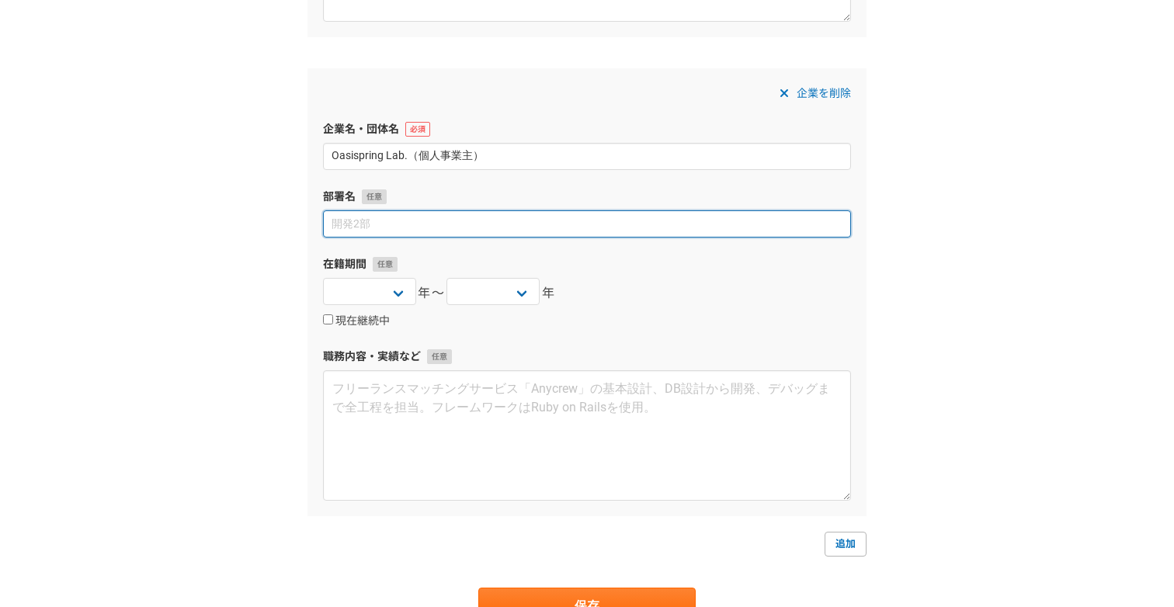
click at [403, 229] on input at bounding box center [587, 223] width 528 height 27
type input "背中押し部"
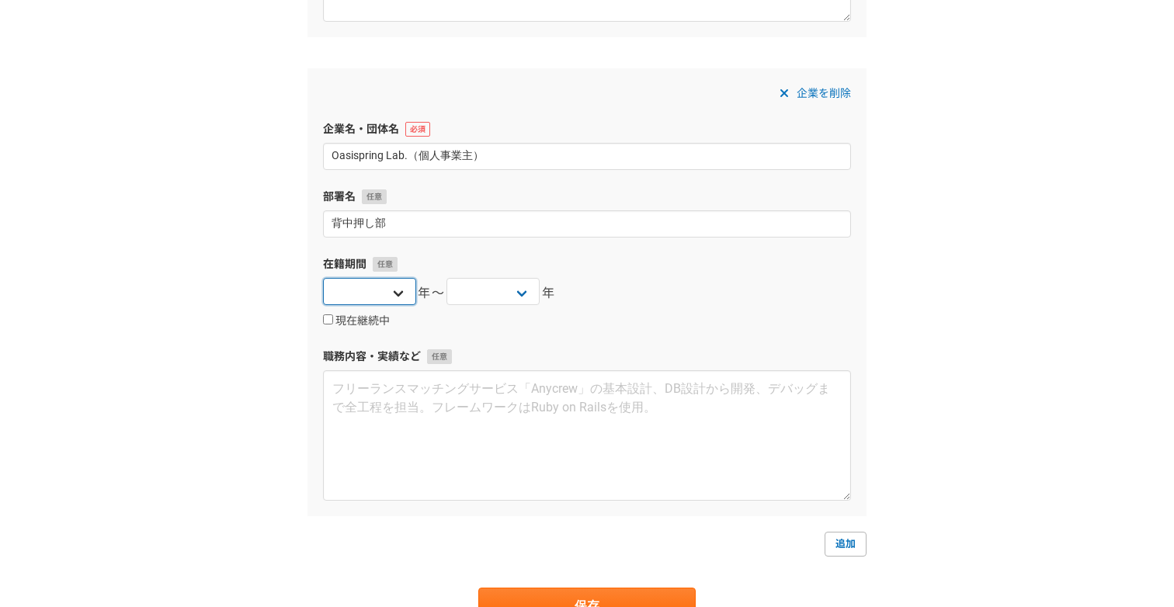
select select "2025"
click at [355, 317] on label "現在継続中" at bounding box center [356, 321] width 67 height 14
click at [333, 317] on input "現在継続中" at bounding box center [328, 319] width 10 height 10
checkbox input "true"
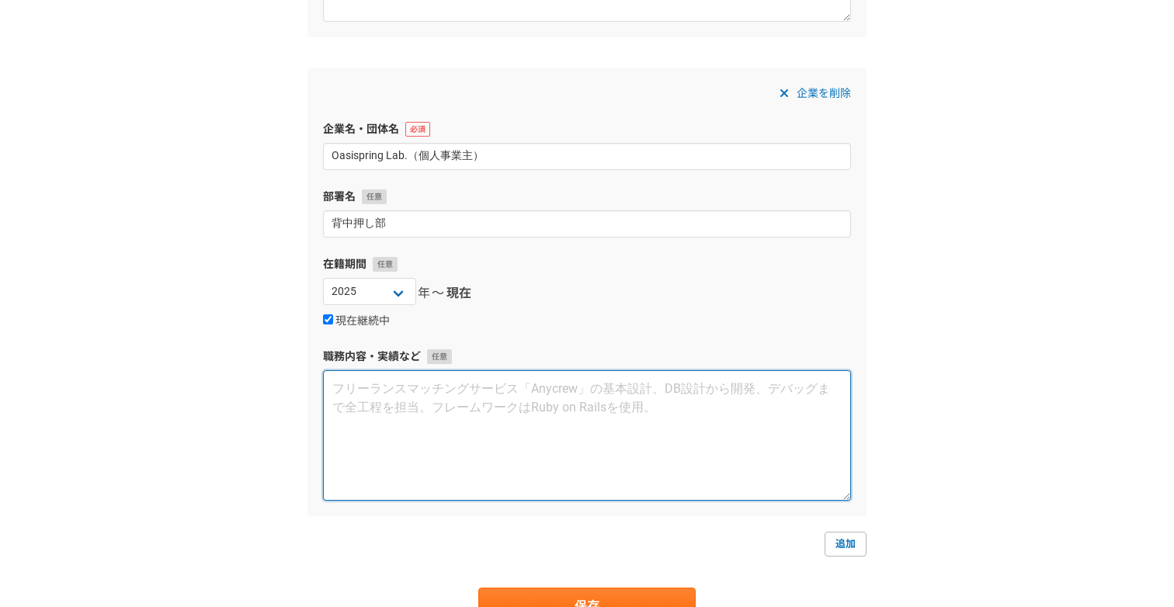
click at [352, 411] on textarea at bounding box center [587, 435] width 528 height 130
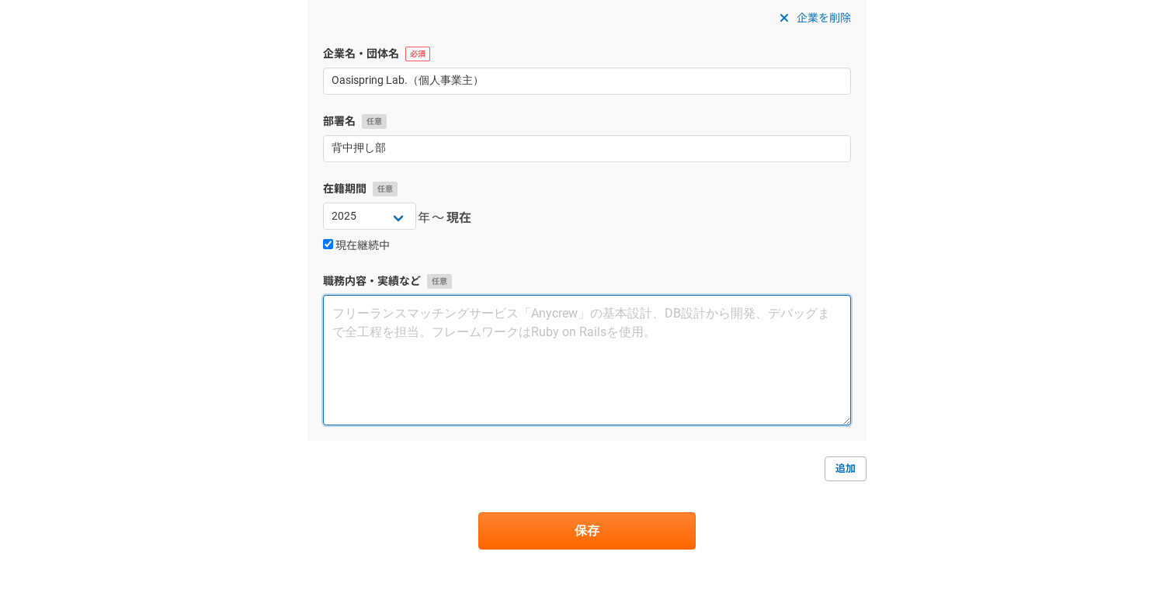
scroll to position [2004, 0]
click at [645, 344] on textarea at bounding box center [587, 359] width 528 height 130
paste textarea "- イノベーションを身近にをミッションに掲げ、挑戦のハードルをぶち下げる背中押し専門事業として、 イベント制作・音楽制作・キャリアカウンセリングの3事業を開始…"
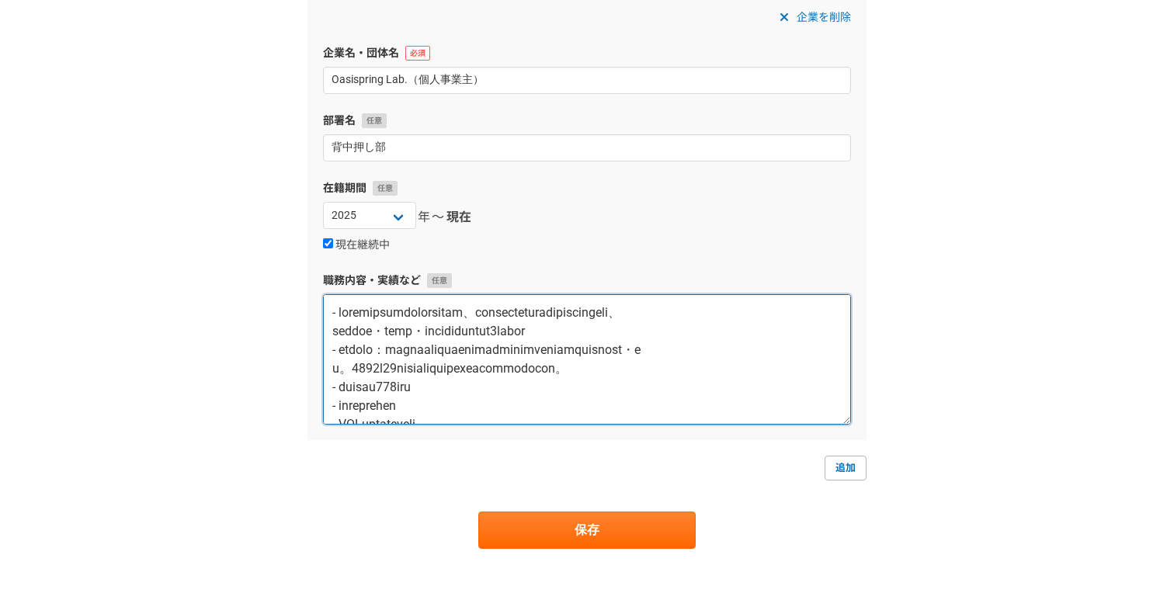
scroll to position [0, 0]
click at [334, 349] on textarea at bounding box center [587, 359] width 528 height 130
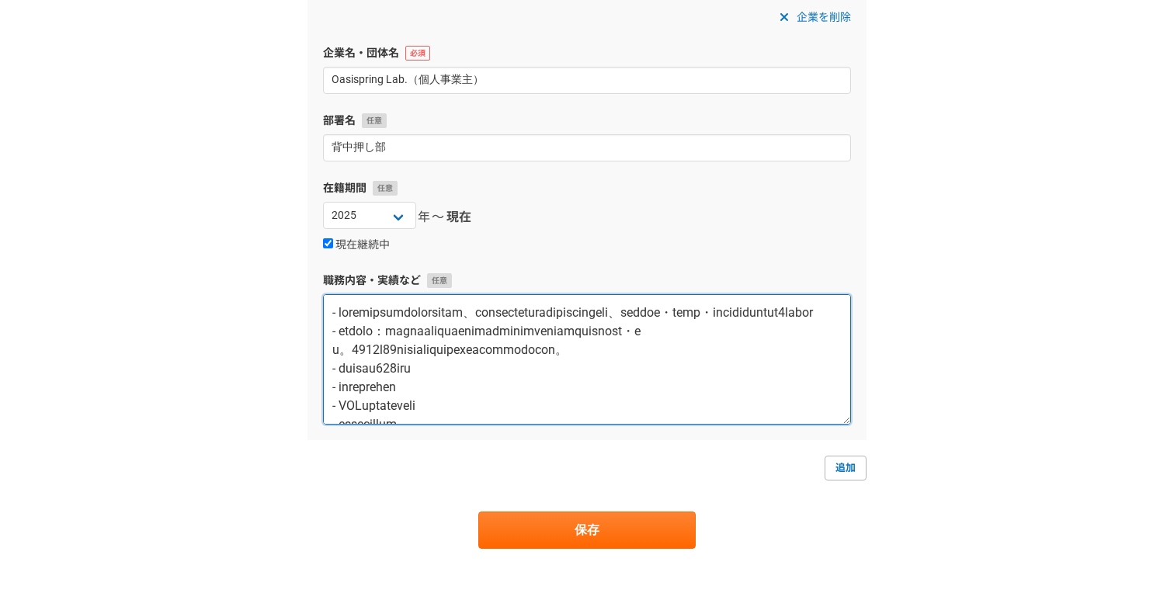
click at [332, 384] on textarea at bounding box center [587, 359] width 528 height 130
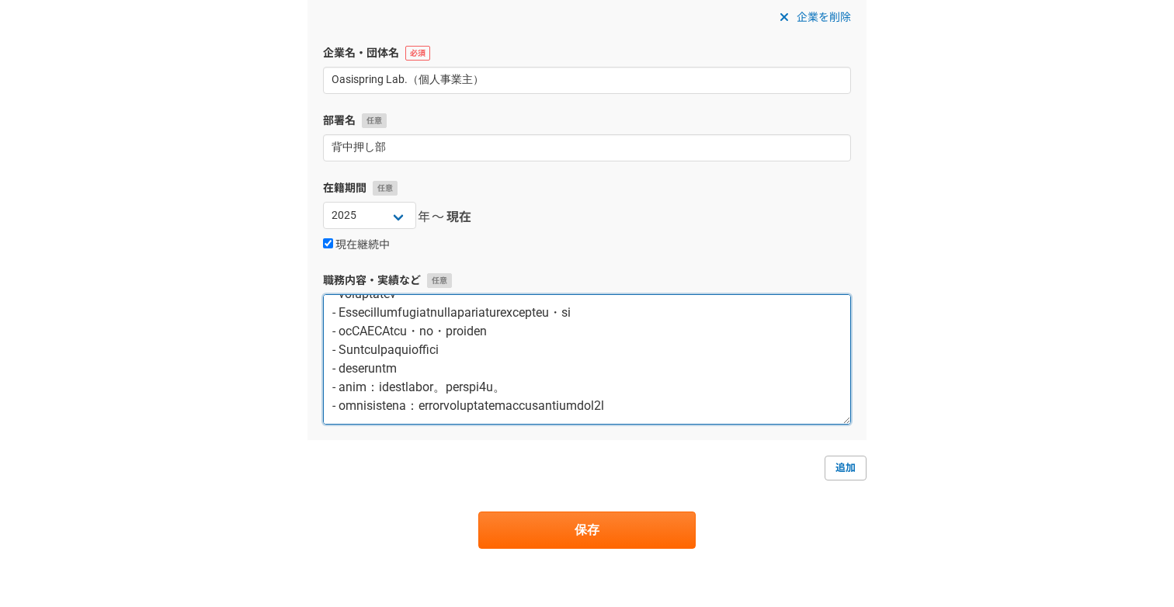
scroll to position [149, 0]
click at [467, 368] on textarea at bounding box center [587, 359] width 528 height 130
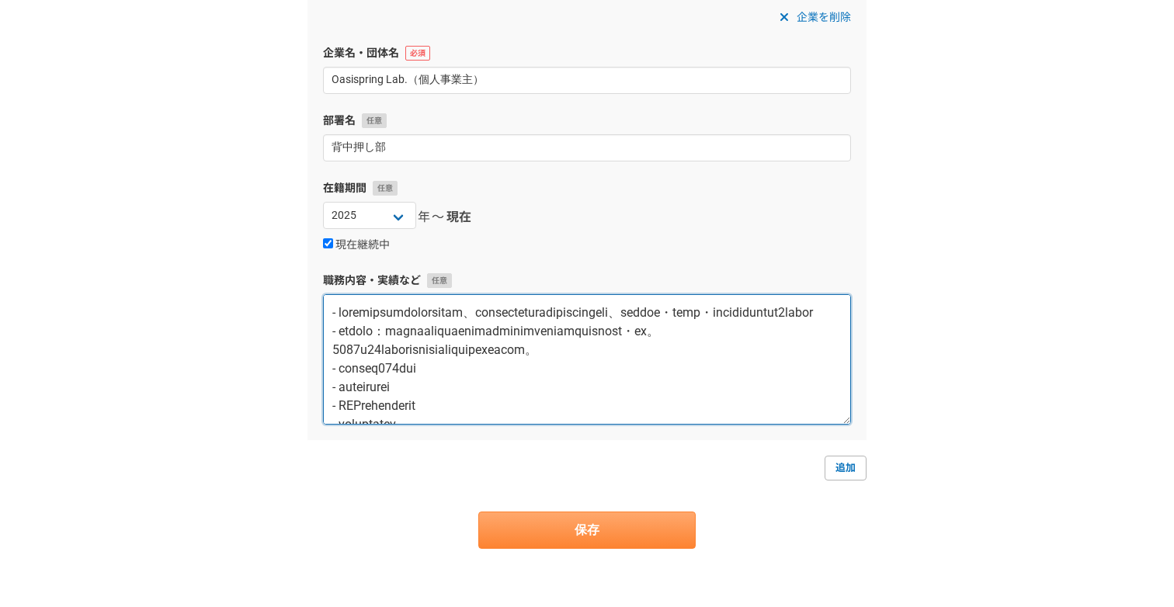
scroll to position [0, 0]
type textarea "- イノベーションを身近にをミッションに掲げ、挑戦のハードルをぶち下げる背中押し専門事業として、イベント制作・音楽制作・キャリアカウンセリングの3事業を開始 …"
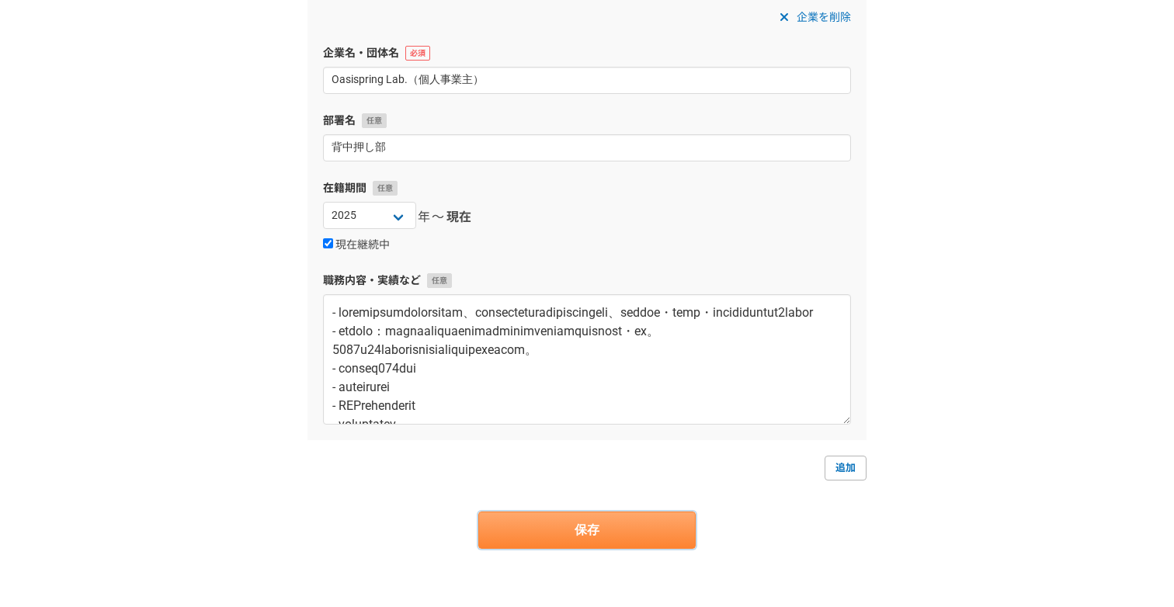
click at [542, 519] on button "保存" at bounding box center [586, 530] width 217 height 37
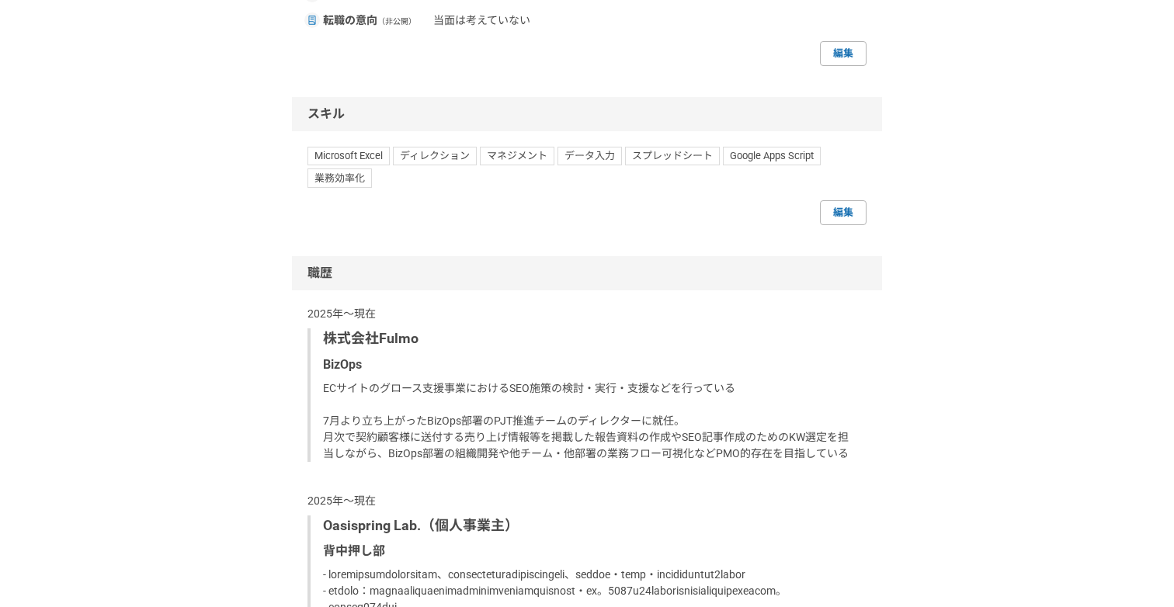
scroll to position [1085, 0]
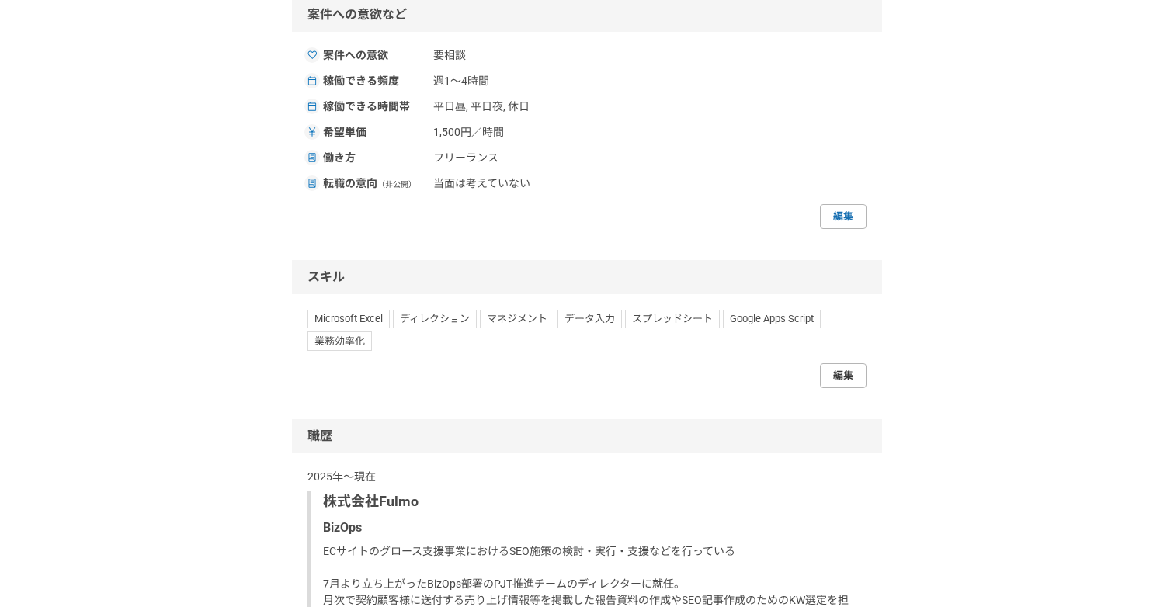
click at [853, 388] on link "編集" at bounding box center [843, 375] width 47 height 25
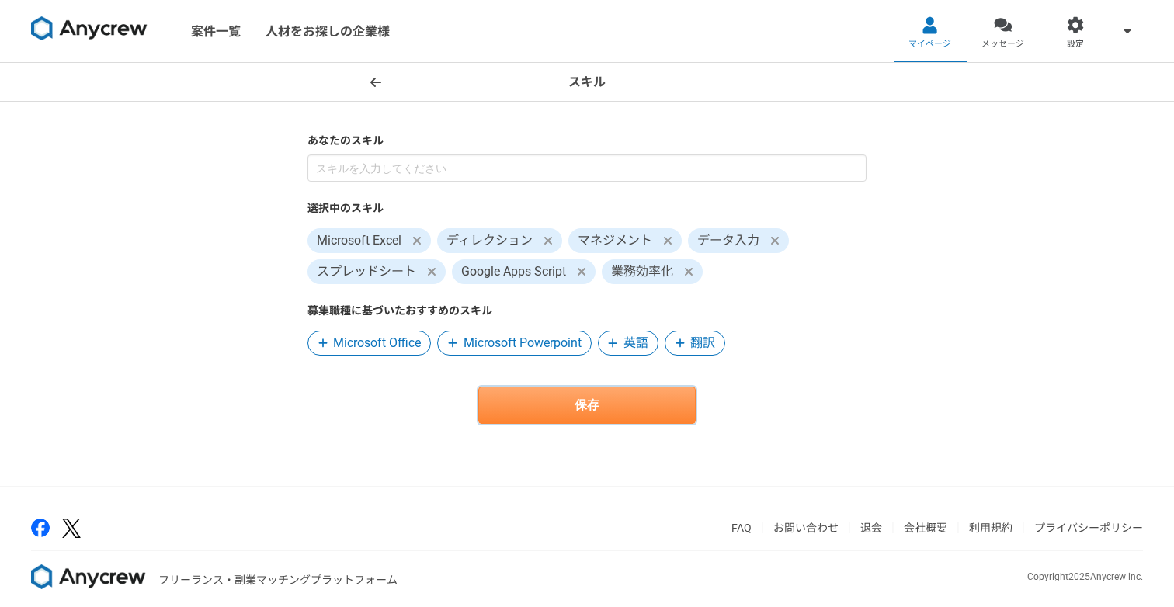
click at [531, 422] on button "保存" at bounding box center [586, 405] width 217 height 37
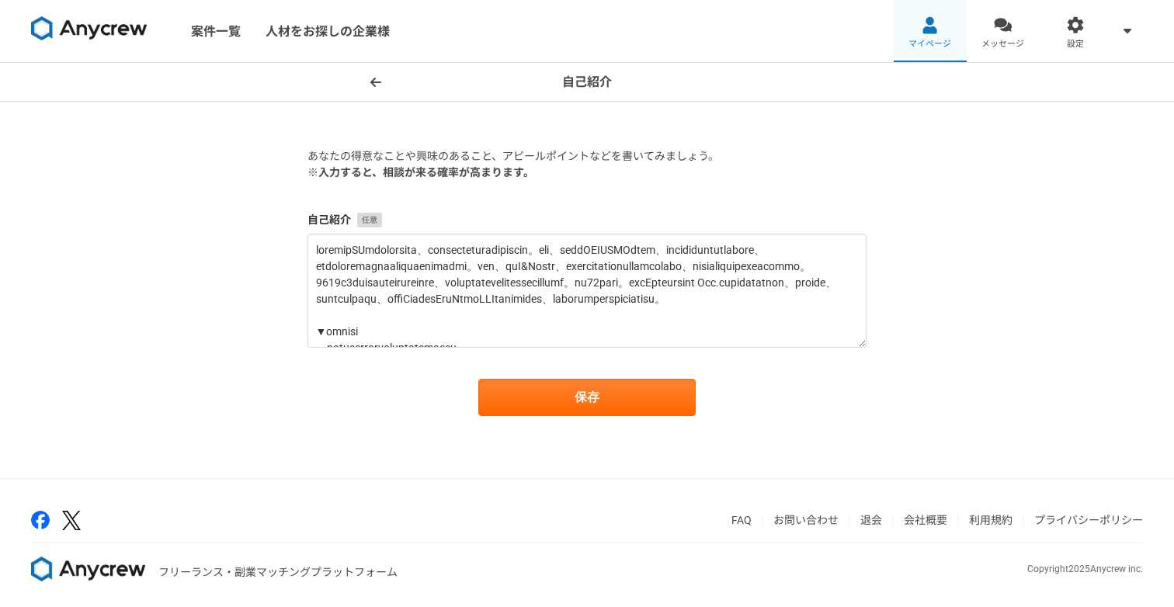
click at [934, 45] on span "マイページ" at bounding box center [929, 44] width 43 height 12
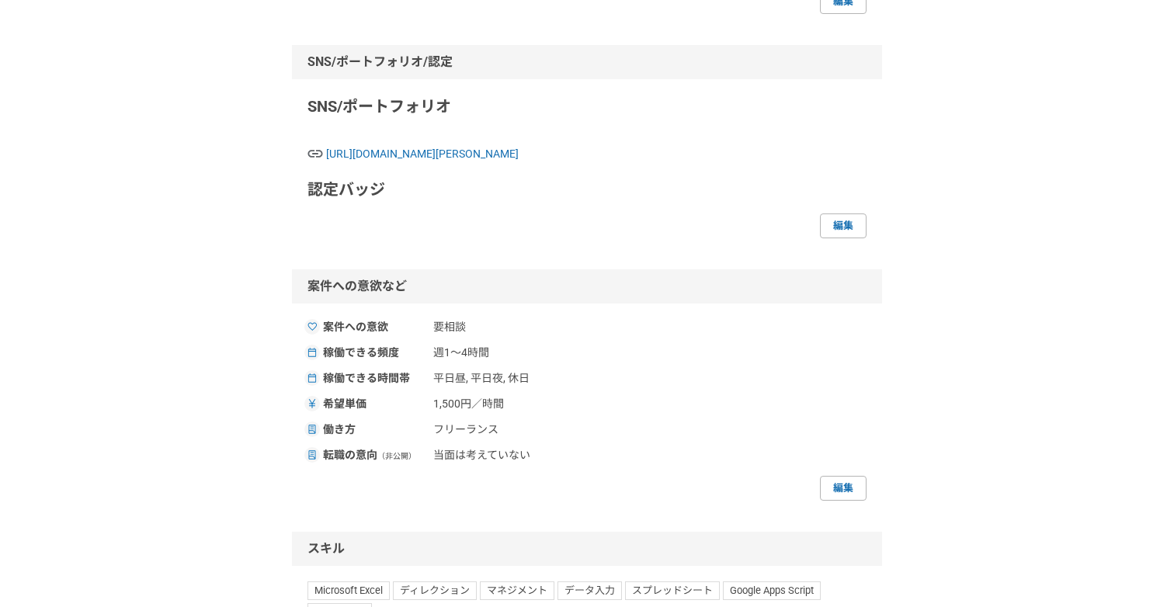
scroll to position [987, 0]
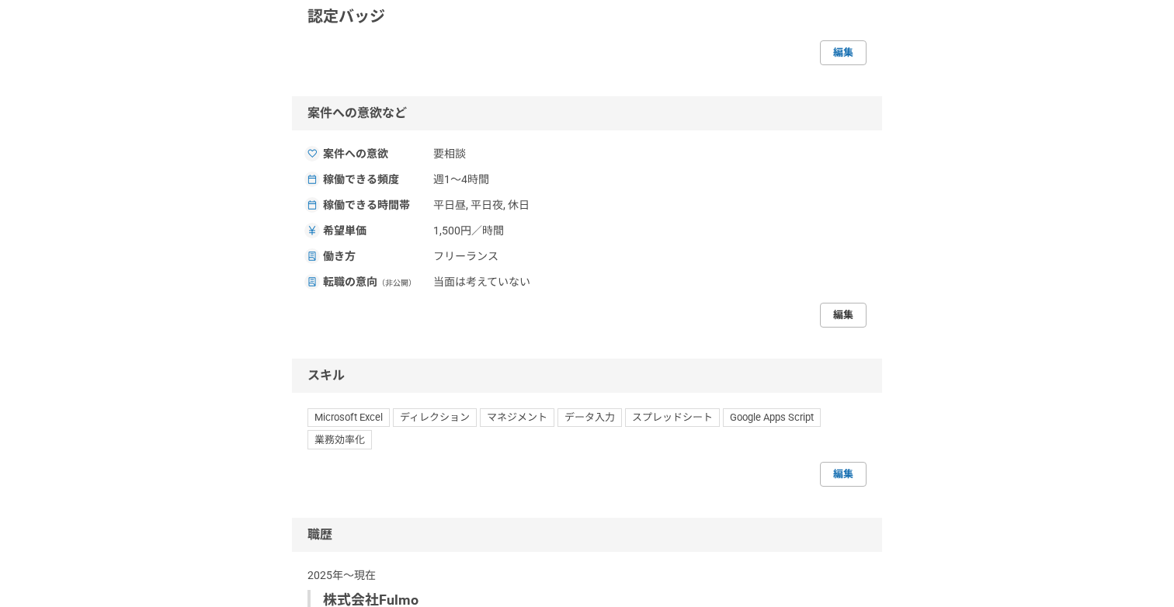
click at [823, 328] on link "編集" at bounding box center [843, 315] width 47 height 25
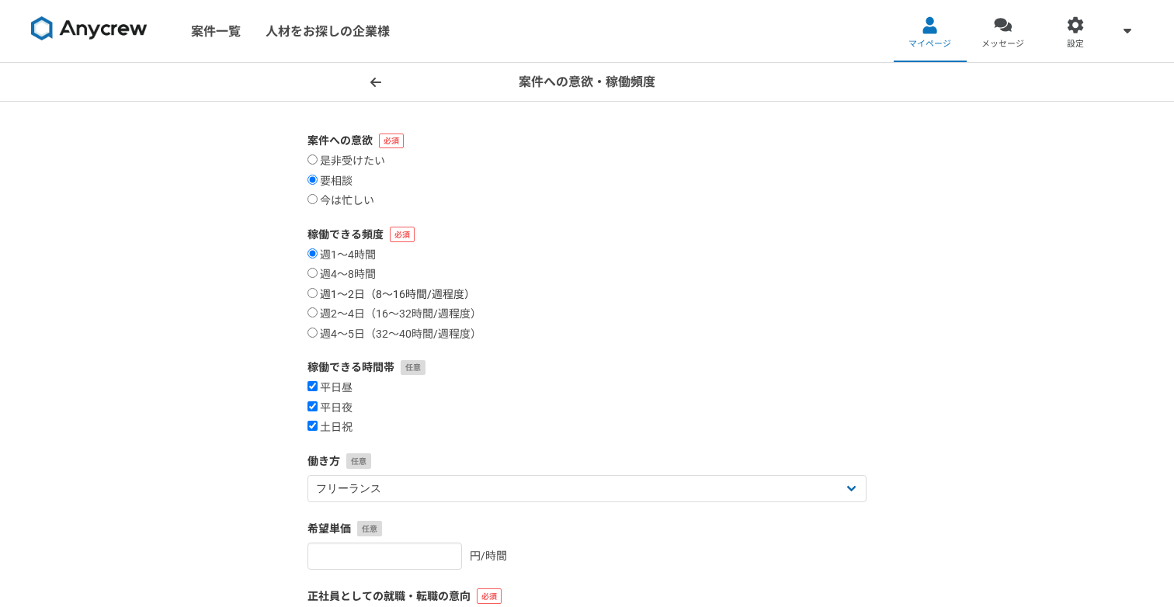
click at [397, 293] on label "週1〜2日（8〜16時間/週程度）" at bounding box center [391, 295] width 168 height 14
click at [317, 293] on input "週1〜2日（8〜16時間/週程度）" at bounding box center [312, 293] width 10 height 10
radio input "true"
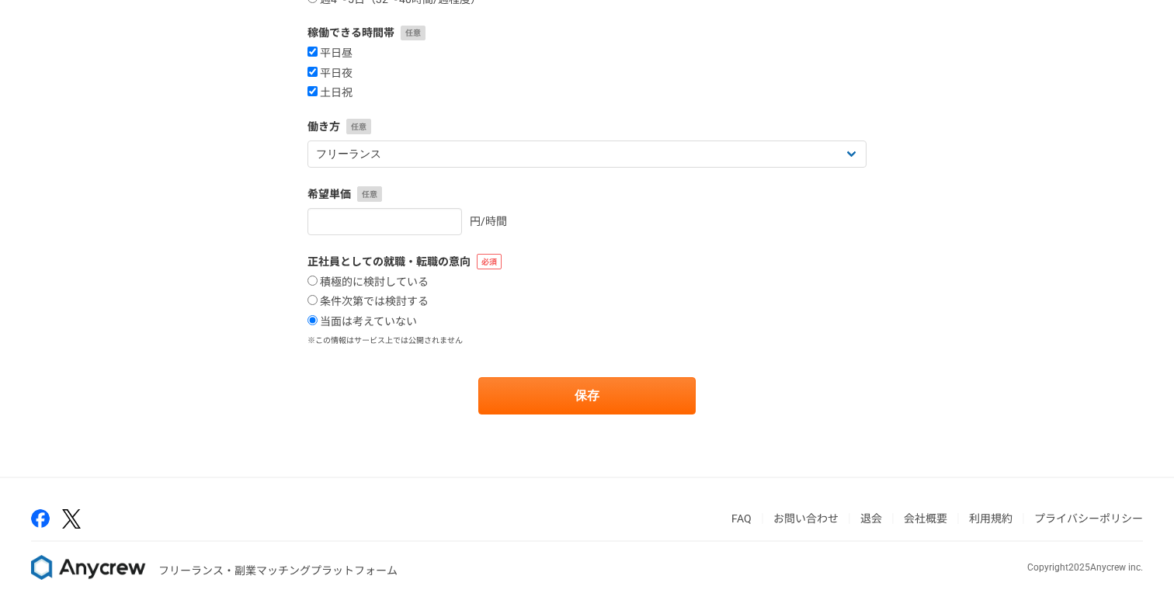
scroll to position [334, 0]
click at [515, 378] on button "保存" at bounding box center [586, 396] width 217 height 37
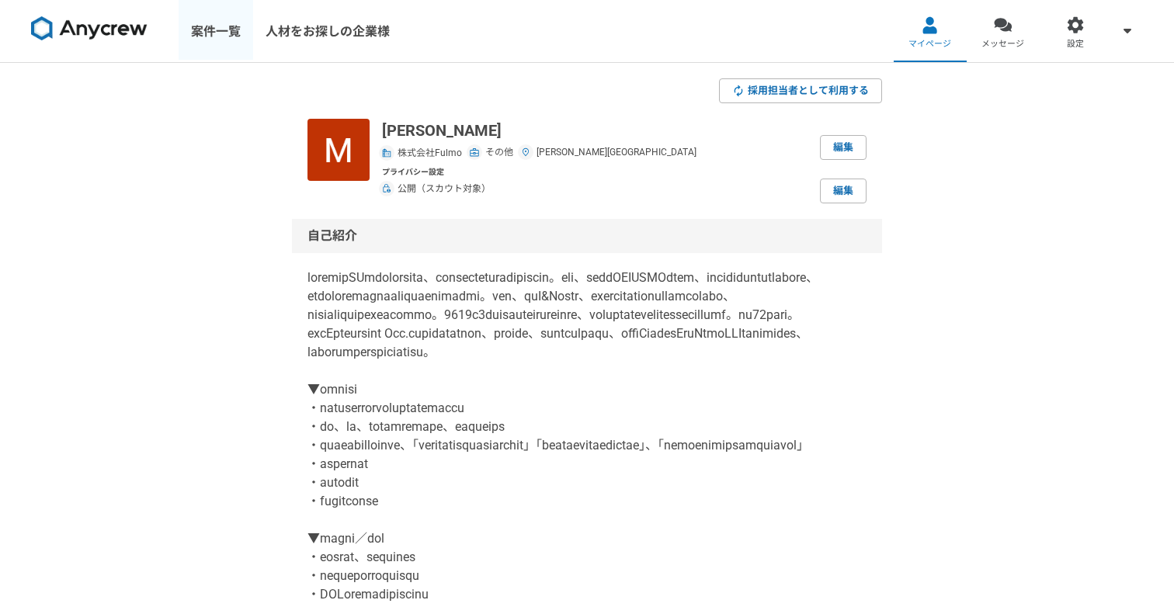
click at [227, 32] on link "案件一覧" at bounding box center [216, 31] width 75 height 62
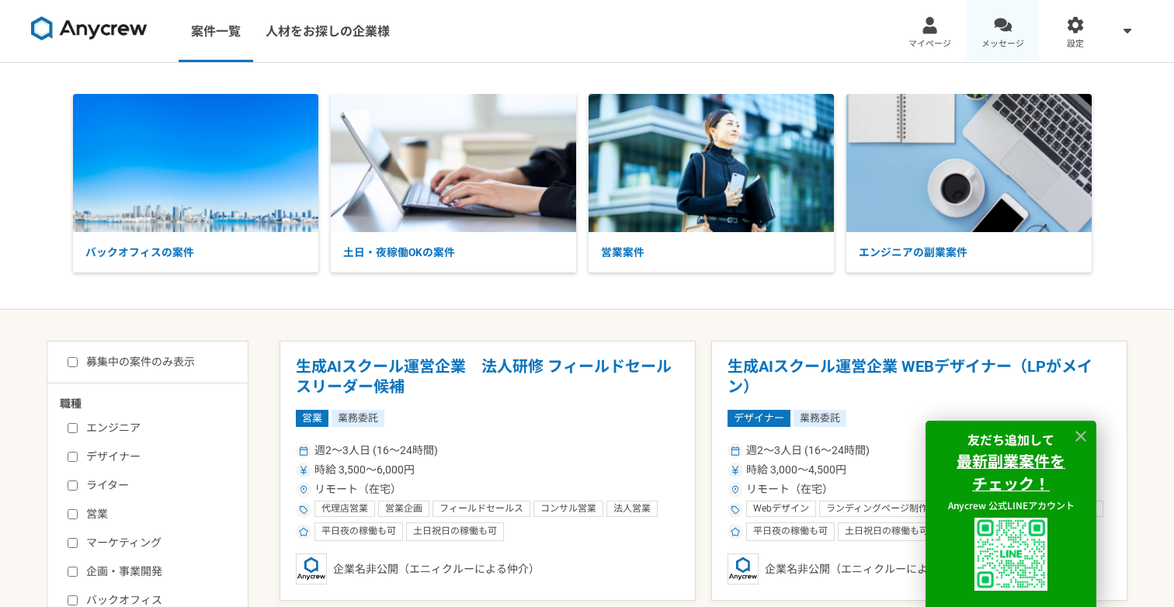
click at [997, 40] on span "メッセージ" at bounding box center [1002, 44] width 43 height 12
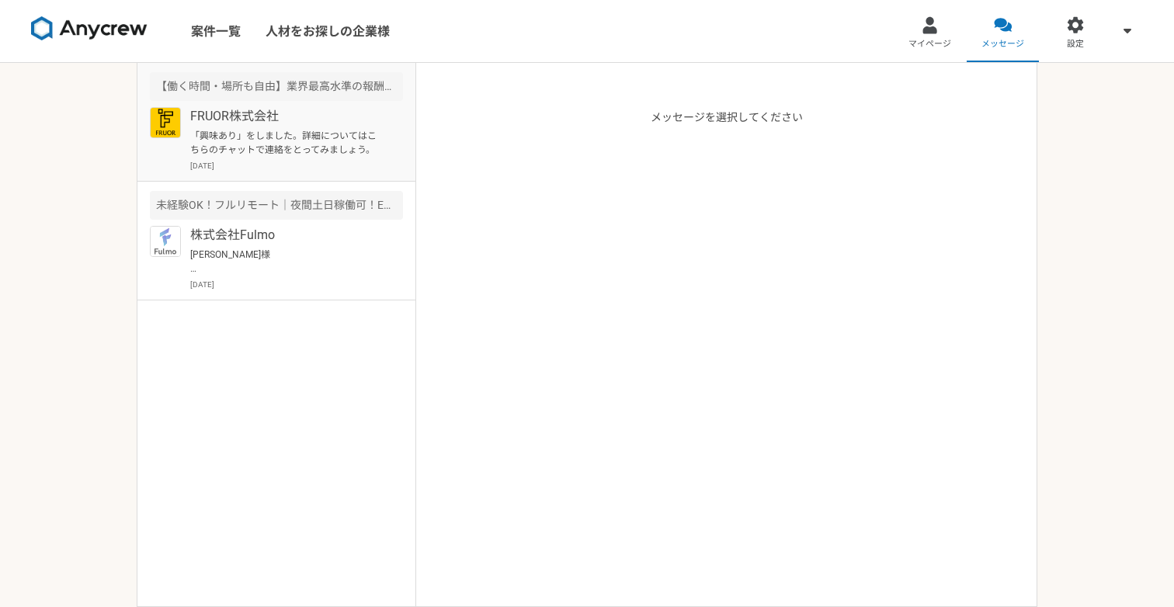
click at [316, 123] on p "FRUOR株式会社" at bounding box center [286, 116] width 192 height 19
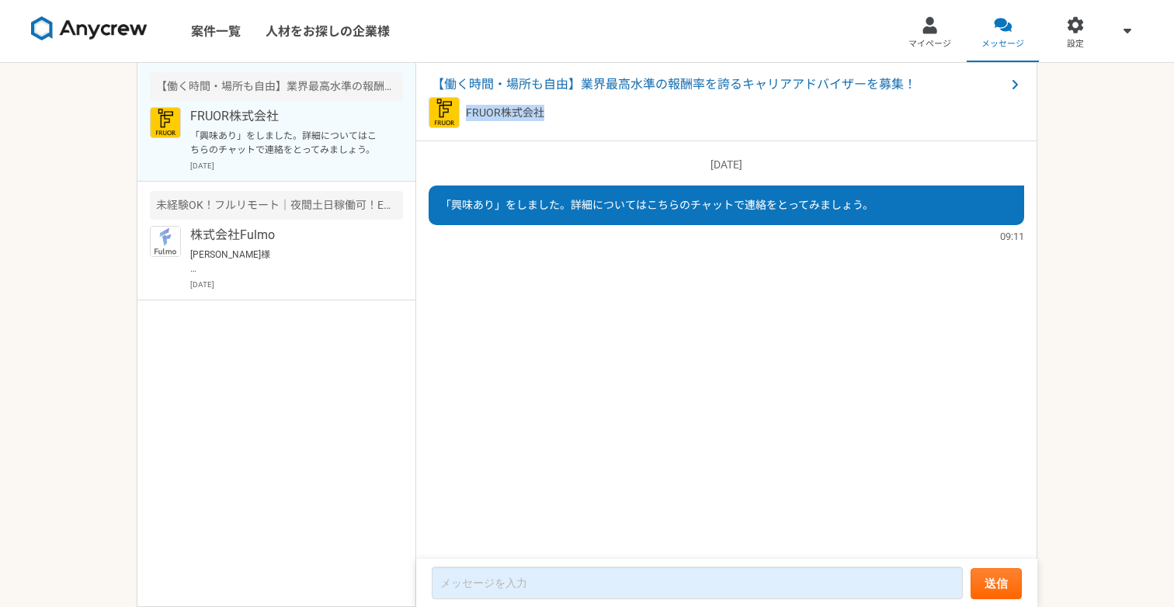
drag, startPoint x: 546, startPoint y: 111, endPoint x: 468, endPoint y: 108, distance: 78.5
click at [468, 108] on div "FRUOR株式会社" at bounding box center [725, 112] width 595 height 31
copy p "FRUOR株式会社"
